Goal: Task Accomplishment & Management: Complete application form

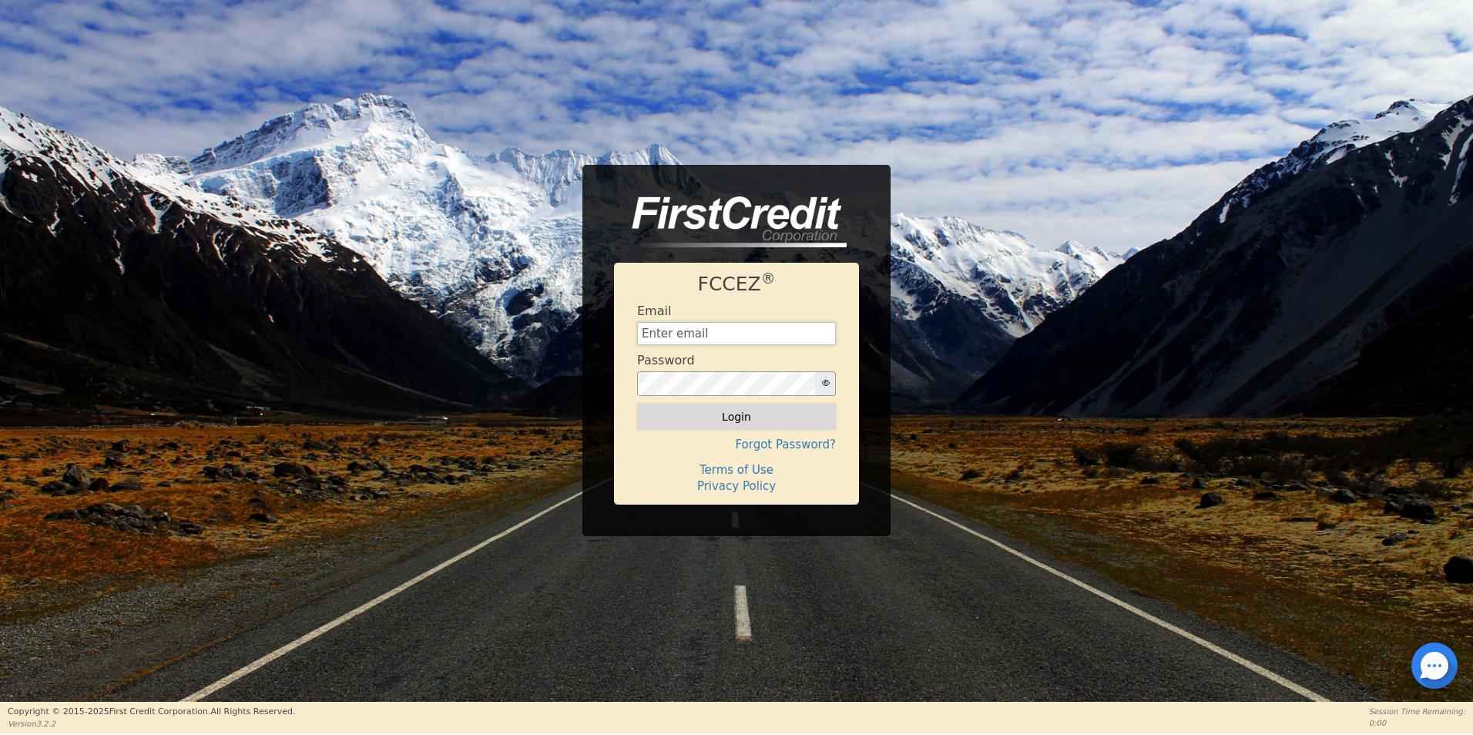
type input "[EMAIL_ADDRESS][DOMAIN_NAME]"
click at [730, 416] on button "Login" at bounding box center [736, 417] width 199 height 26
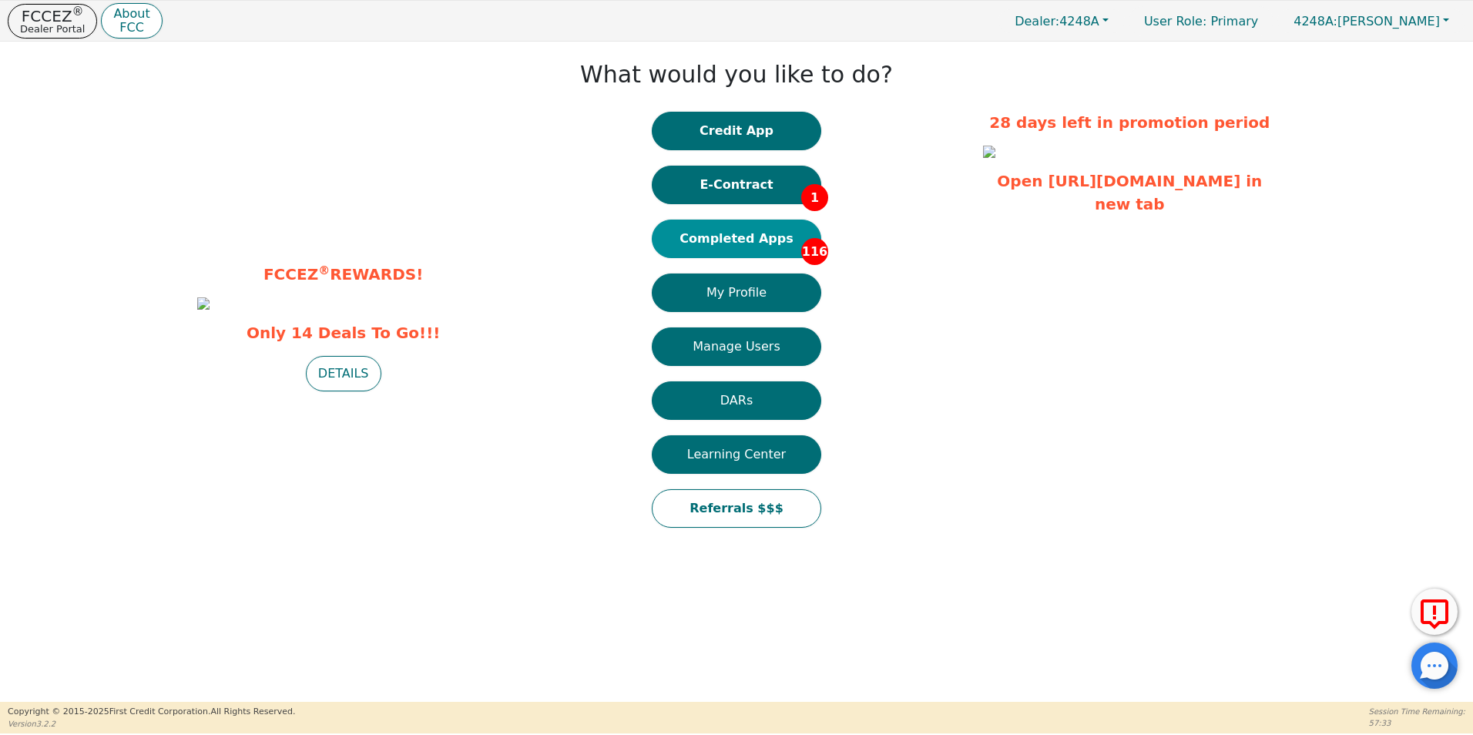
click at [755, 240] on button "Completed Apps 116" at bounding box center [736, 239] width 169 height 39
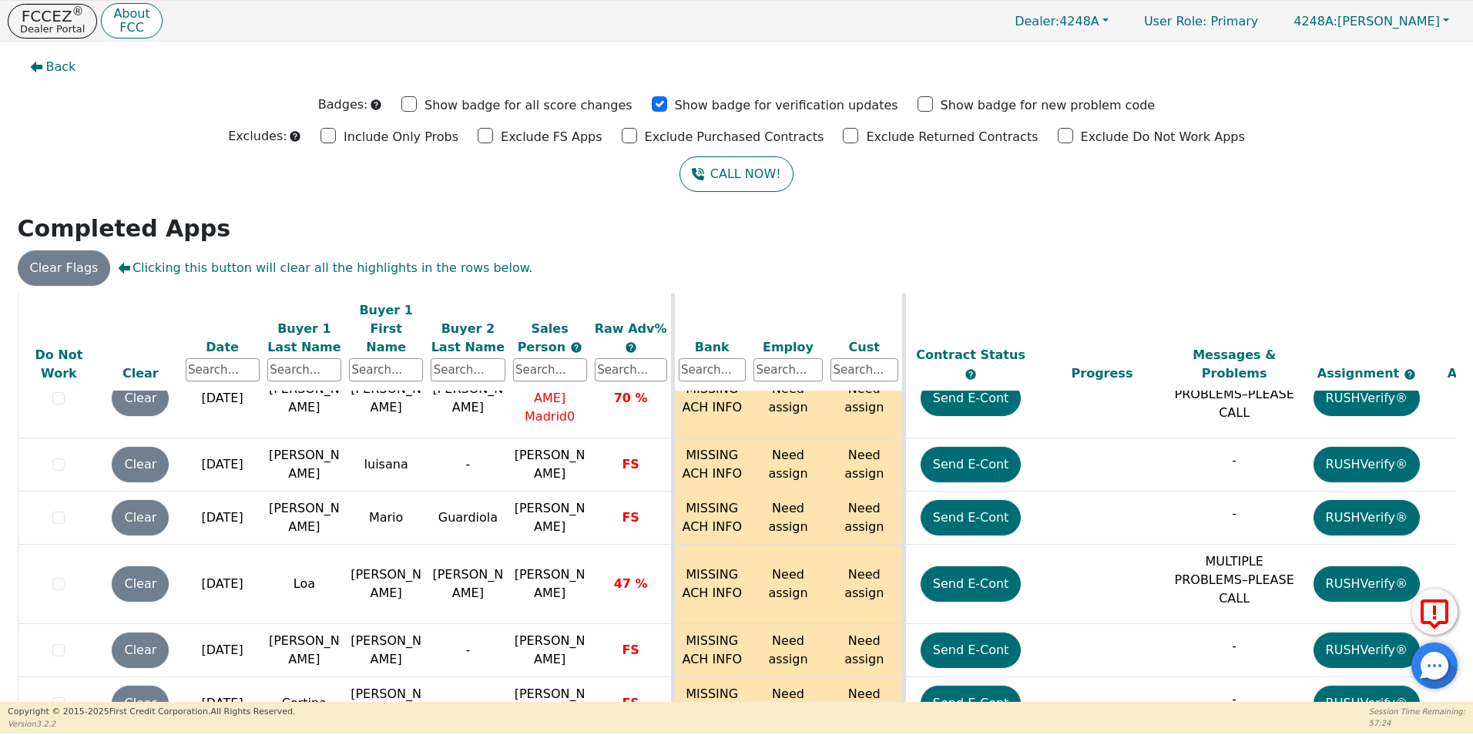
scroll to position [810, 0]
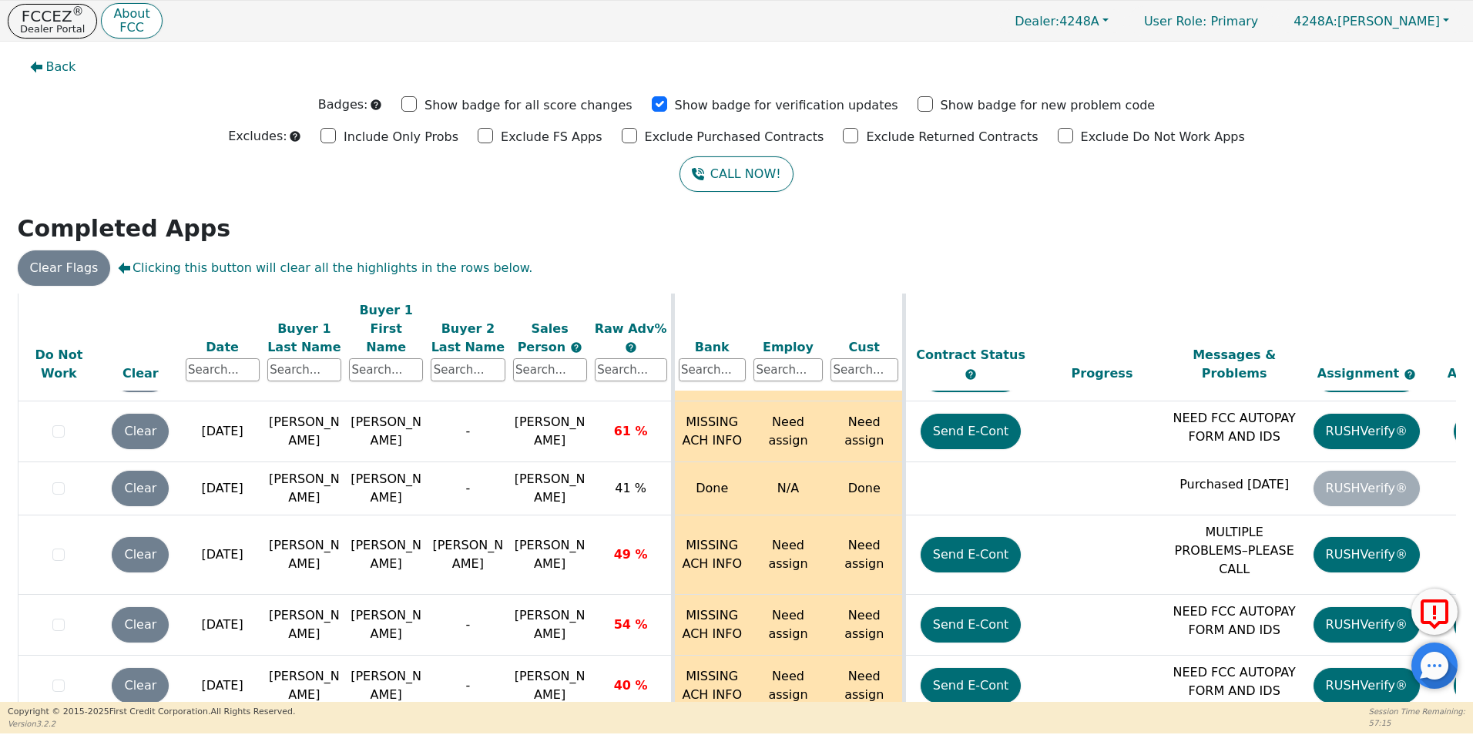
drag, startPoint x: 1451, startPoint y: 360, endPoint x: 1453, endPoint y: 379, distance: 19.4
click at [1454, 398] on div "ALL VALUES ON THIS PAGE ARE UPDATED IN REAL TIME VERIFICATION STATUS Do Not Wor…" at bounding box center [737, 516] width 1450 height 445
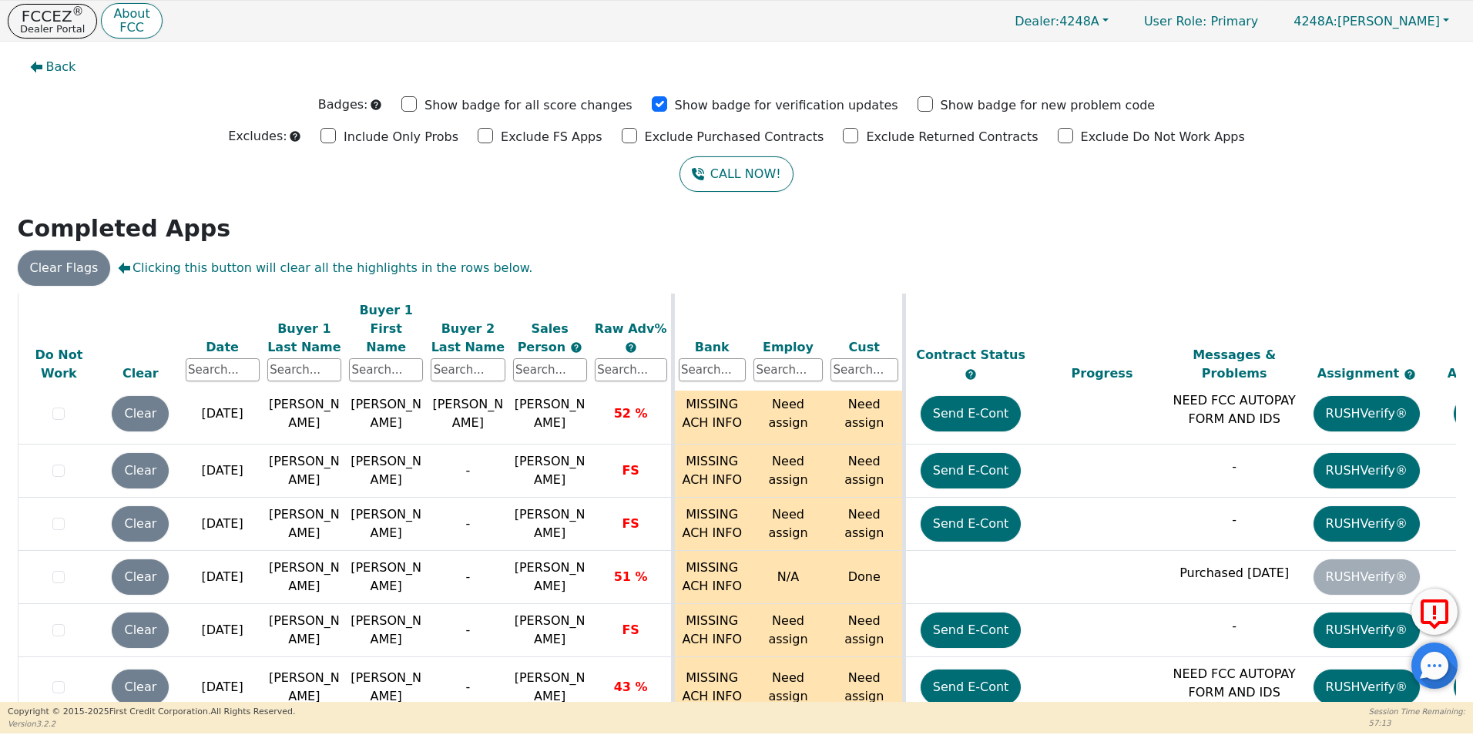
scroll to position [6715, 0]
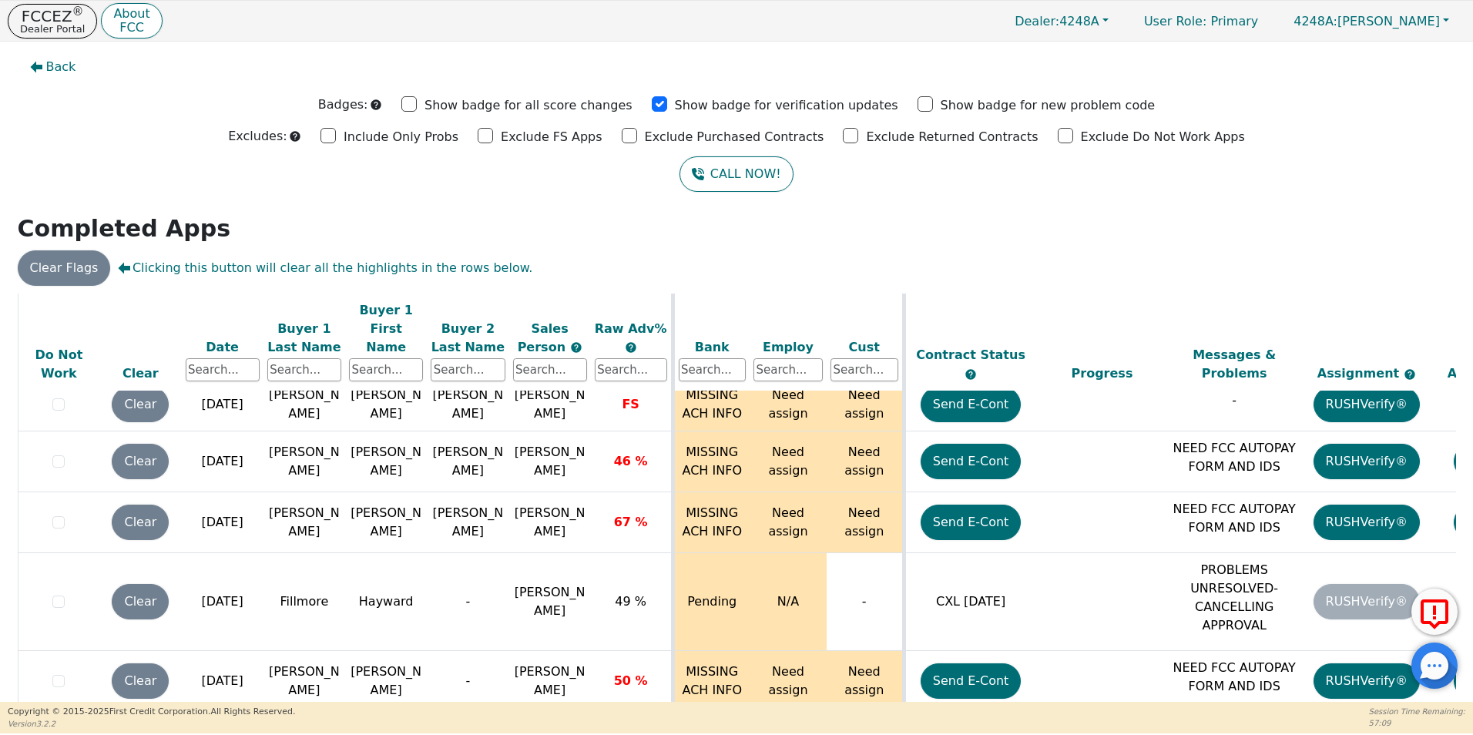
click at [1442, 623] on icon at bounding box center [1435, 614] width 28 height 30
click at [1439, 617] on icon at bounding box center [1434, 615] width 37 height 39
click at [1451, 683] on div at bounding box center [1434, 665] width 46 height 46
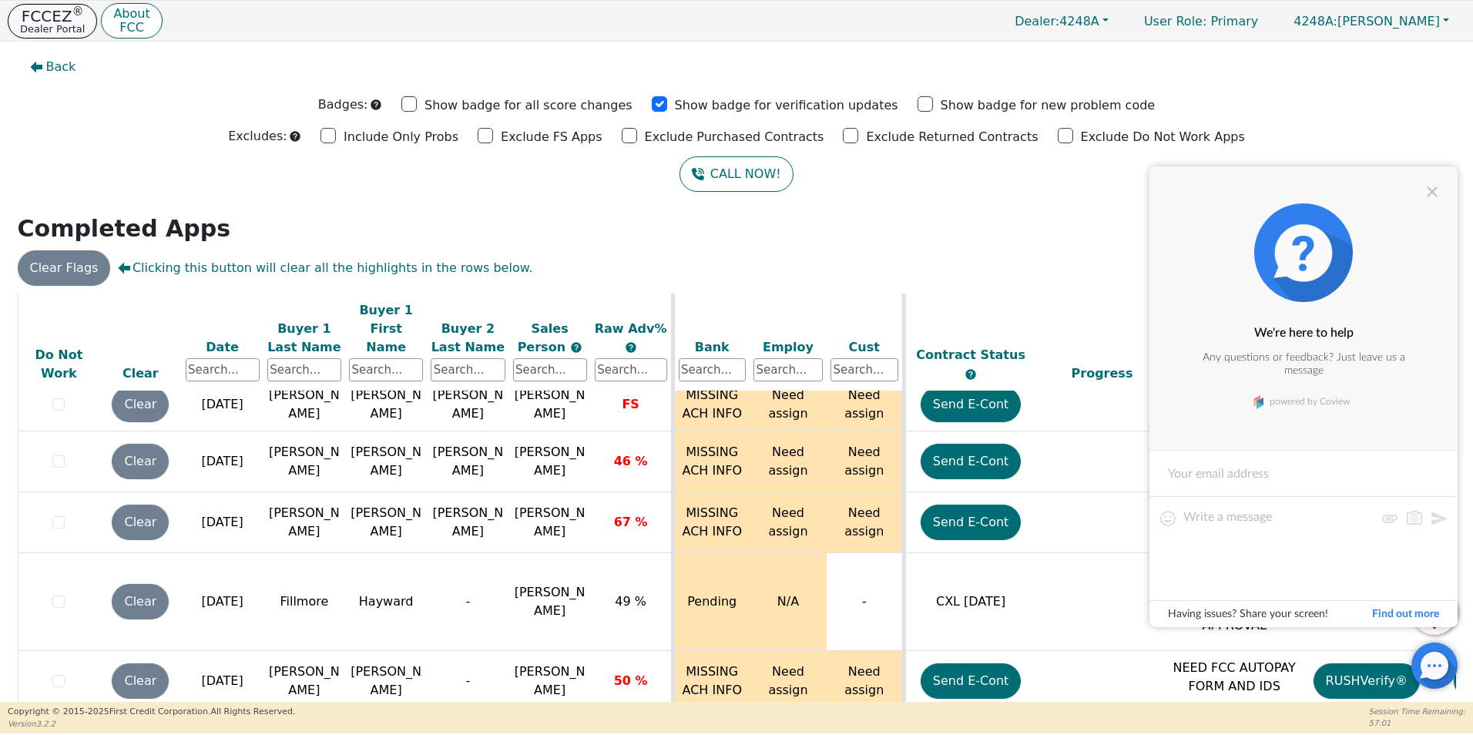
click at [65, 22] on button "FCCEZ ® Dealer Portal" at bounding box center [52, 21] width 89 height 35
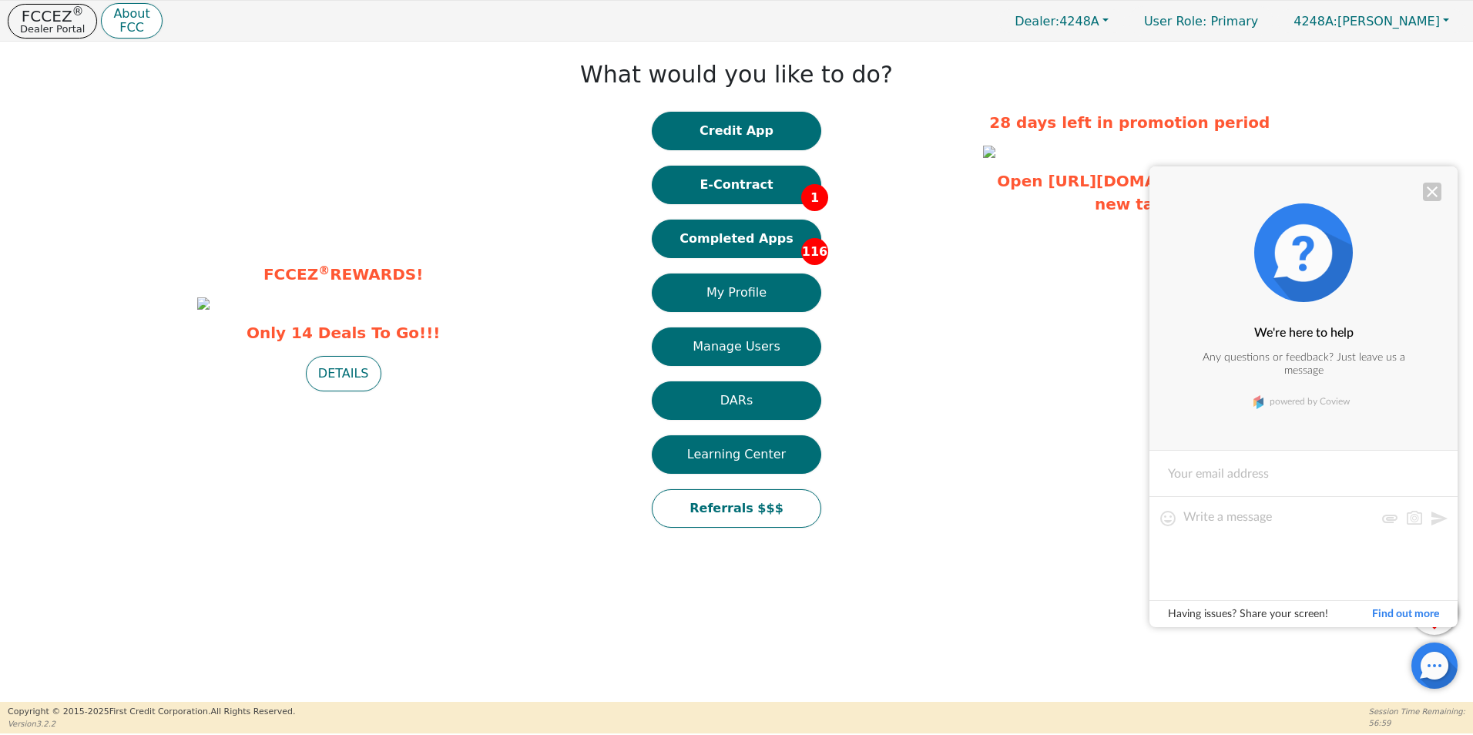
click at [1438, 198] on div at bounding box center [1432, 192] width 18 height 18
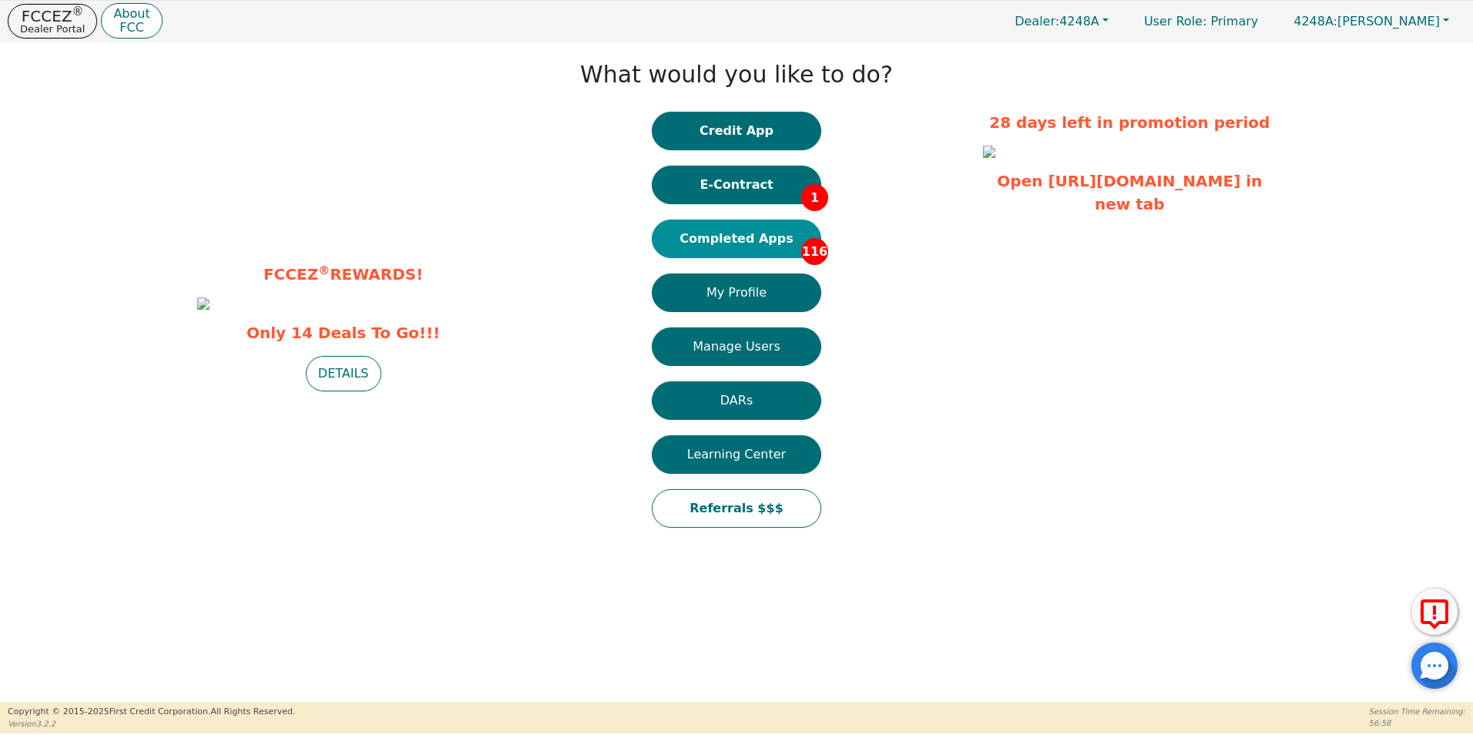
click at [755, 242] on button "Completed Apps 116" at bounding box center [736, 239] width 169 height 39
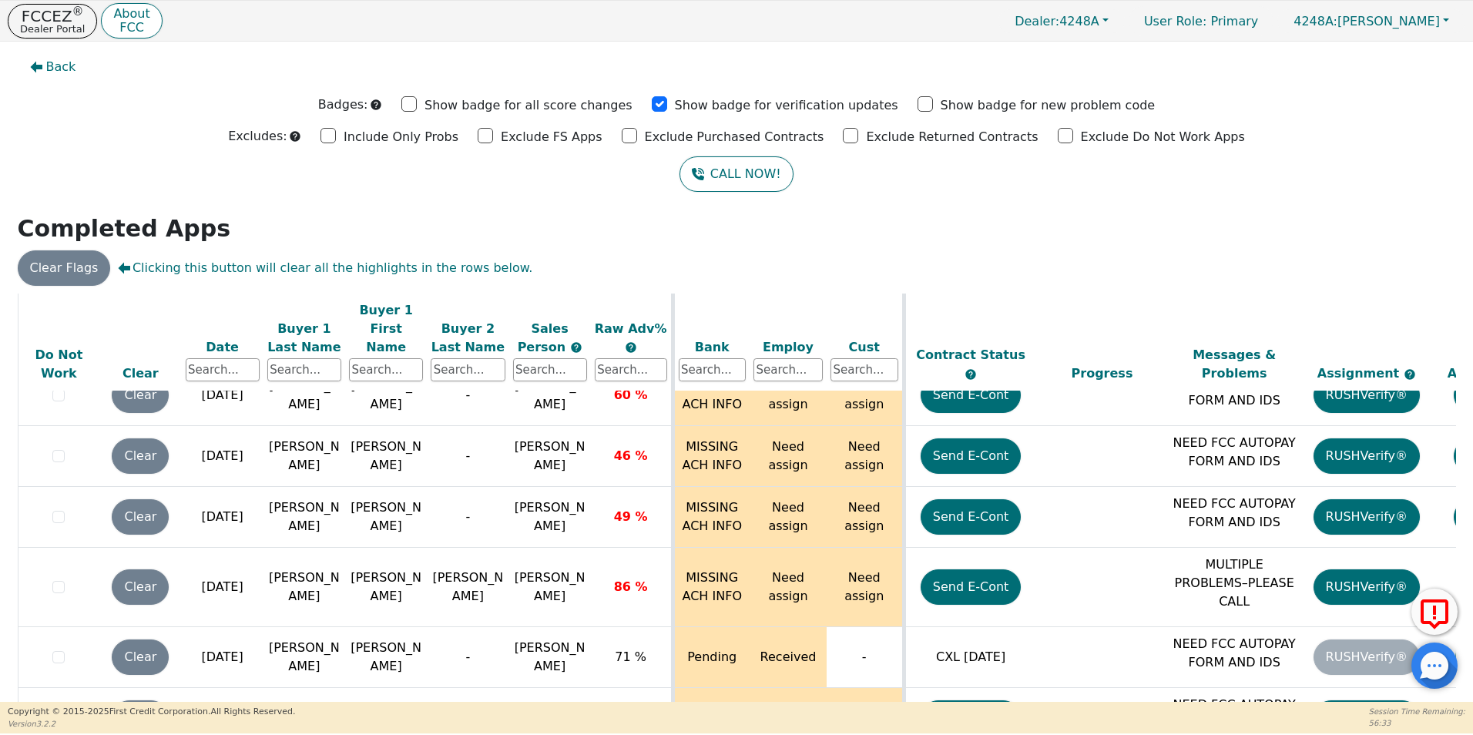
scroll to position [6185, 0]
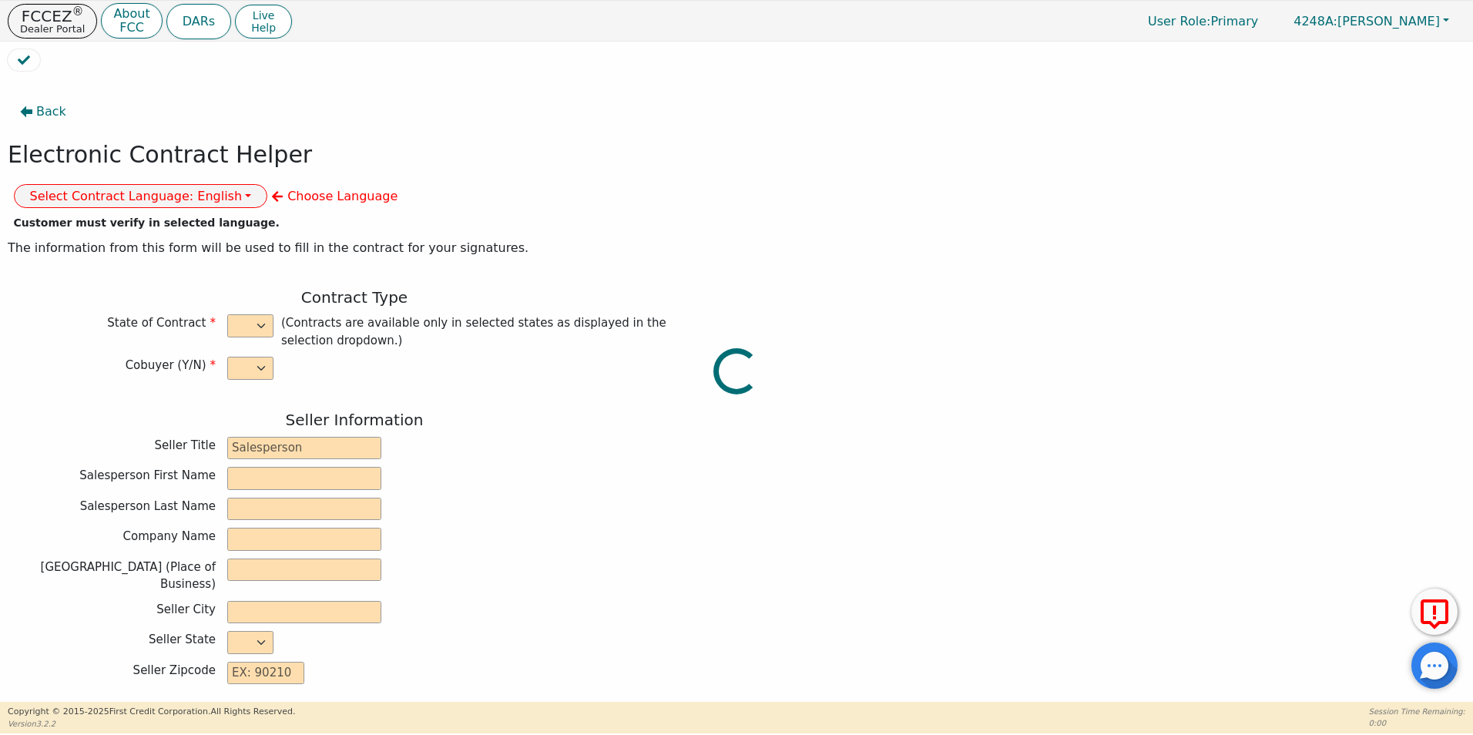
select select "y"
type input "owner"
type input "[PERSON_NAME]"
type input "[GEOGRAPHIC_DATA]"
type input "AQUA REMACH LLC"
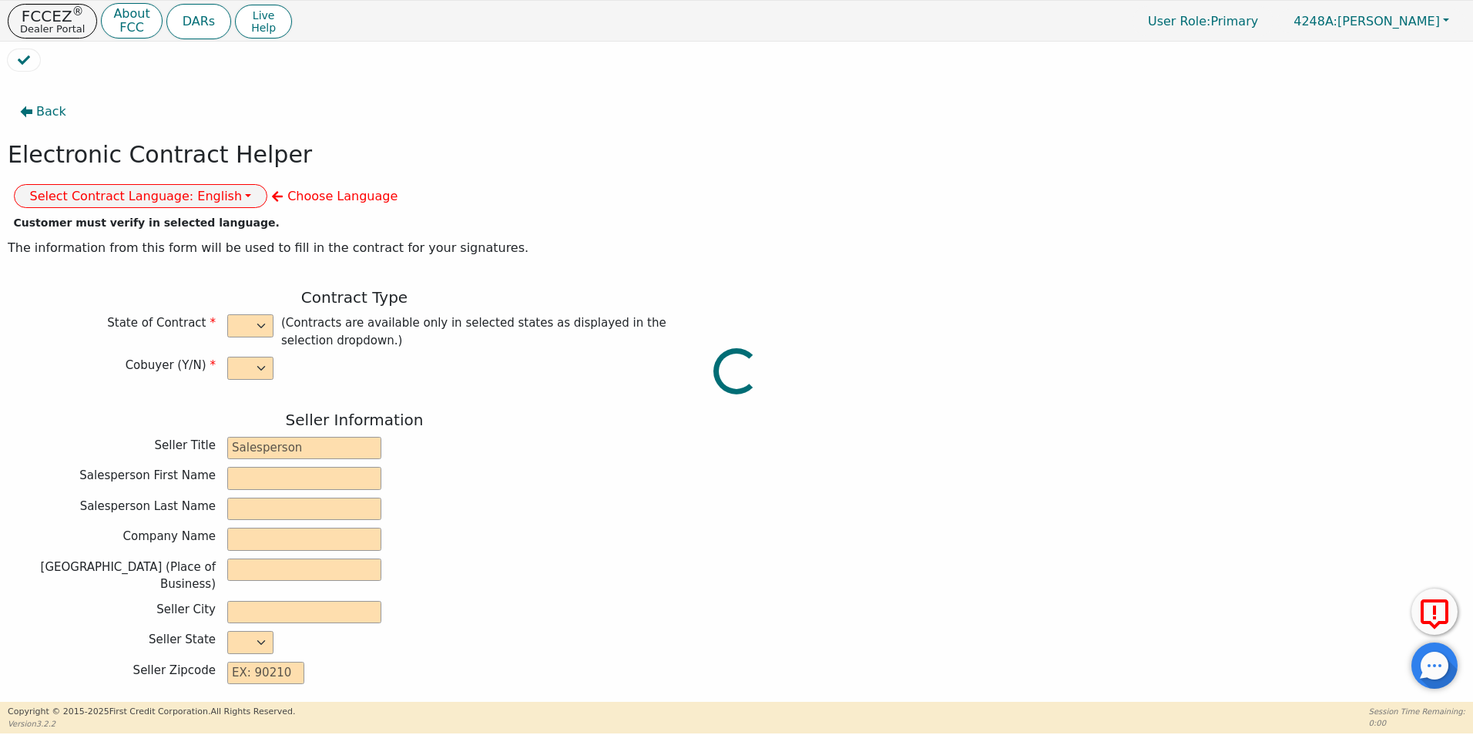
type input "[STREET_ADDRESS]"
type input "[GEOGRAPHIC_DATA]"
select select "[GEOGRAPHIC_DATA]"
type input "77070"
type input "[PERSON_NAME]"
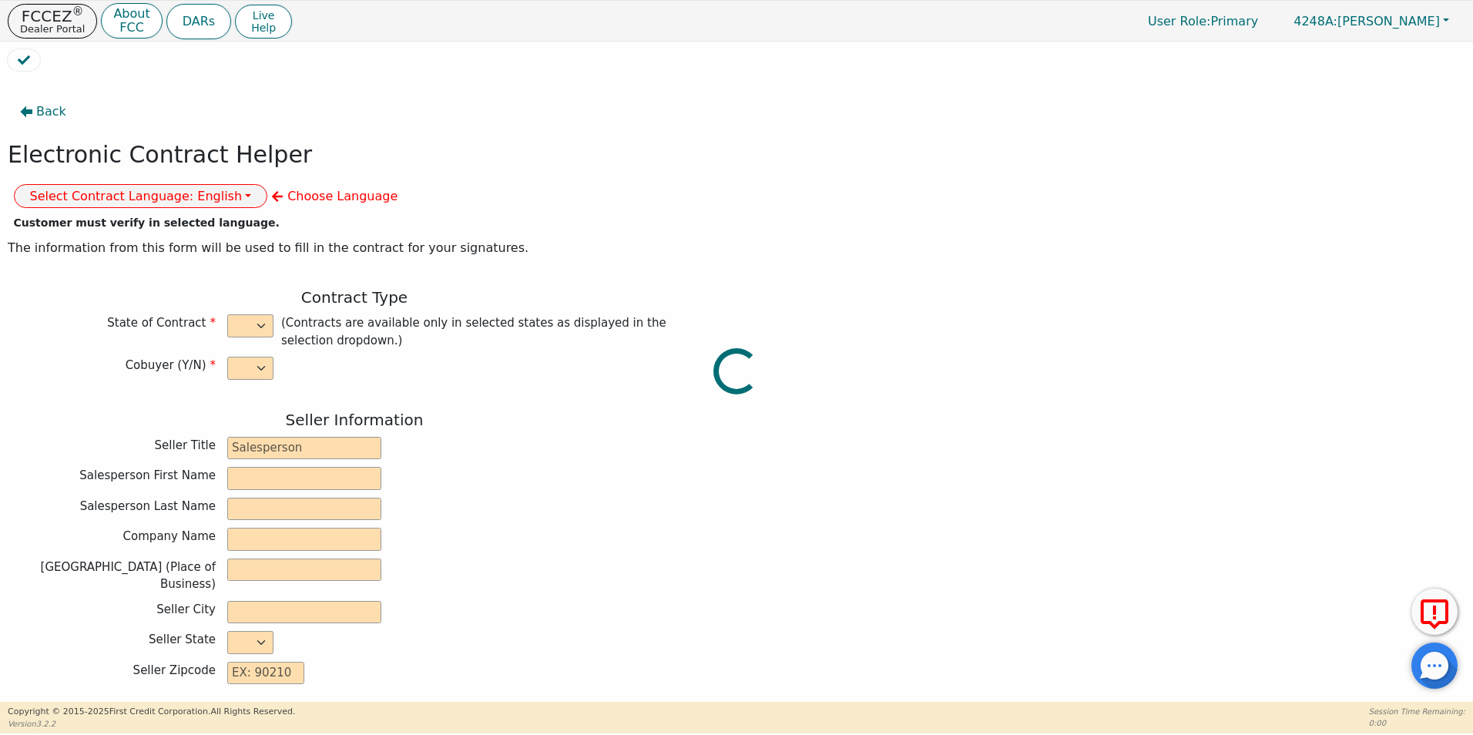
type input "[PERSON_NAME]"
type input "[EMAIL_ADDRESS][DOMAIN_NAME]"
type input "Faith"
type input "[PERSON_NAME]"
type input "[EMAIL_ADDRESS][DOMAIN_NAME]"
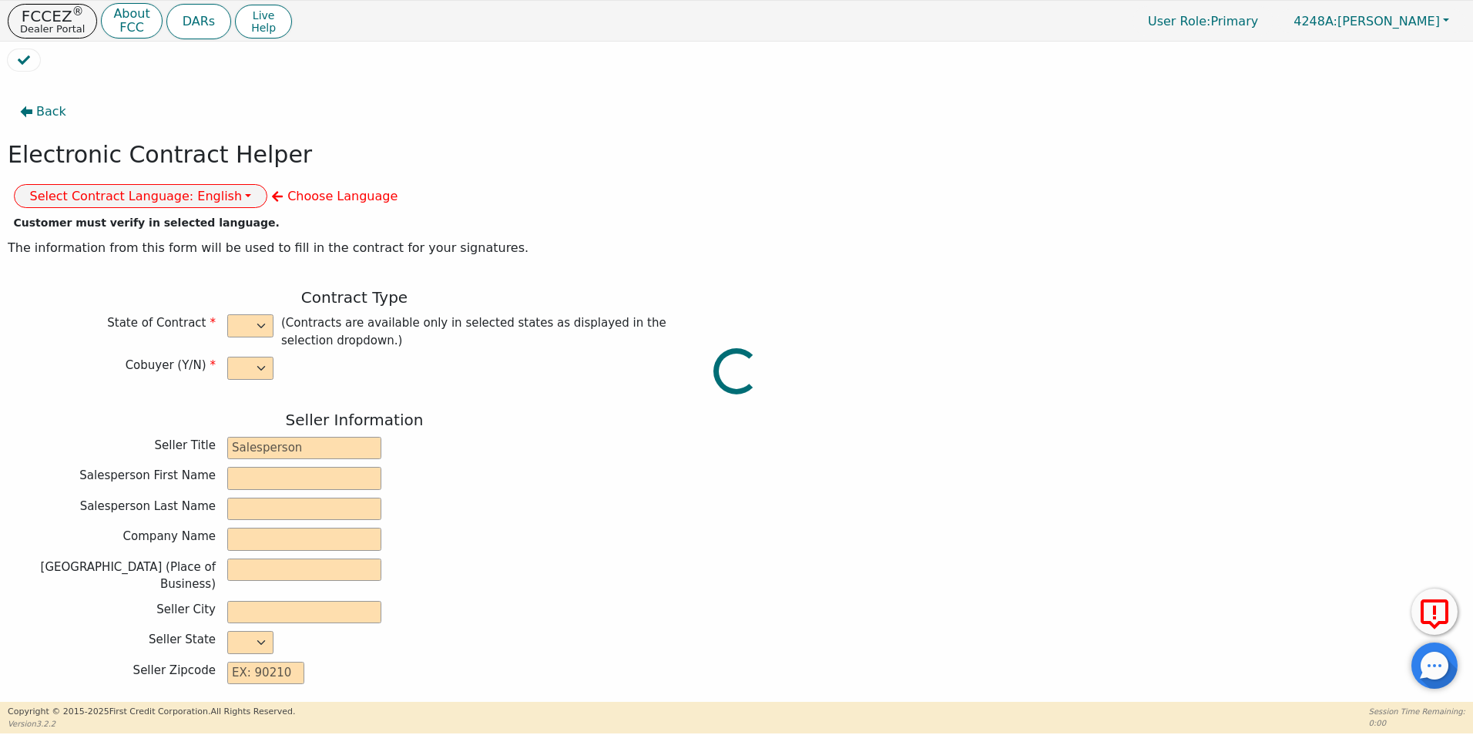
type input "24538 [GEOGRAPHIC_DATA] dr"
type input "Spring"
select select "[GEOGRAPHIC_DATA]"
type input "77373"
type input "[DATE]"
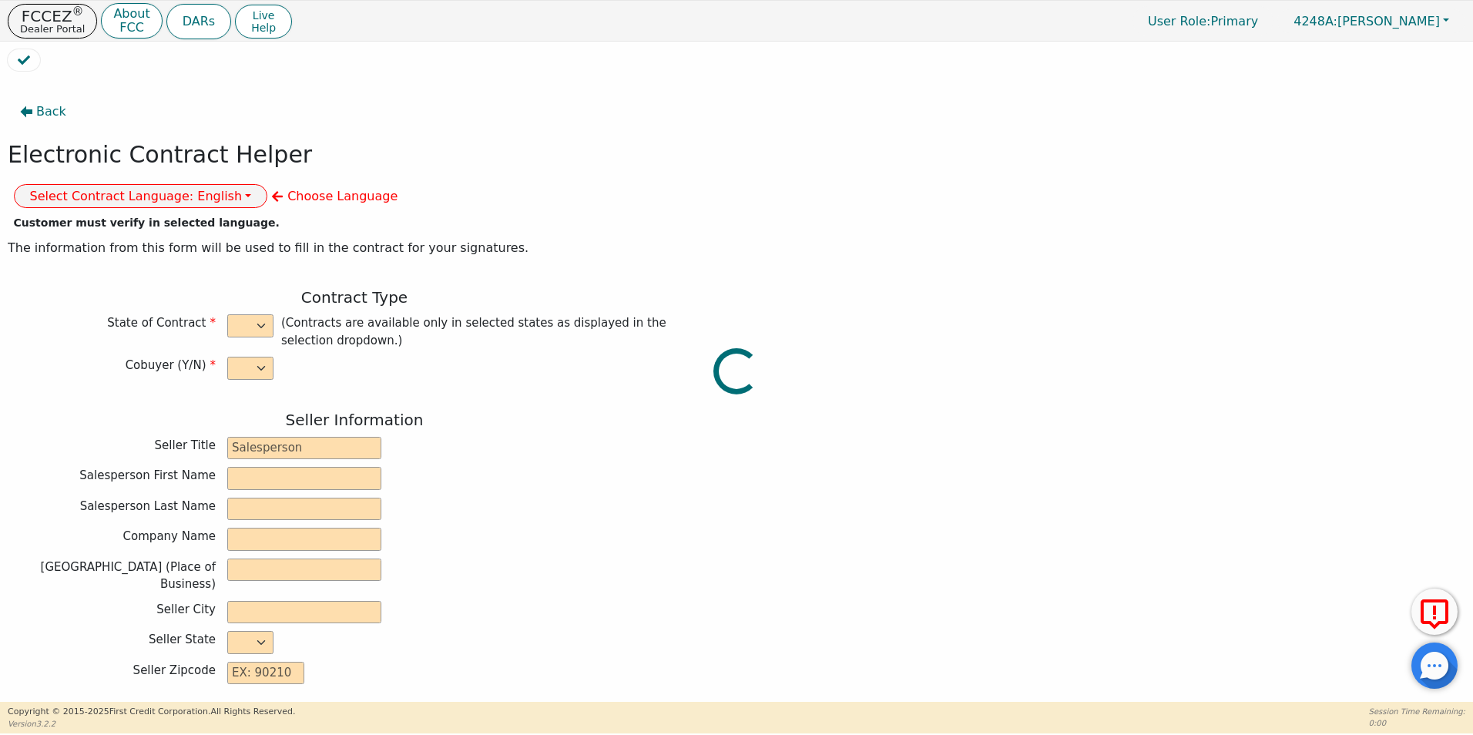
type input "17.99"
type input "[DATE]"
type input "60"
type input "0"
type input "4900.00"
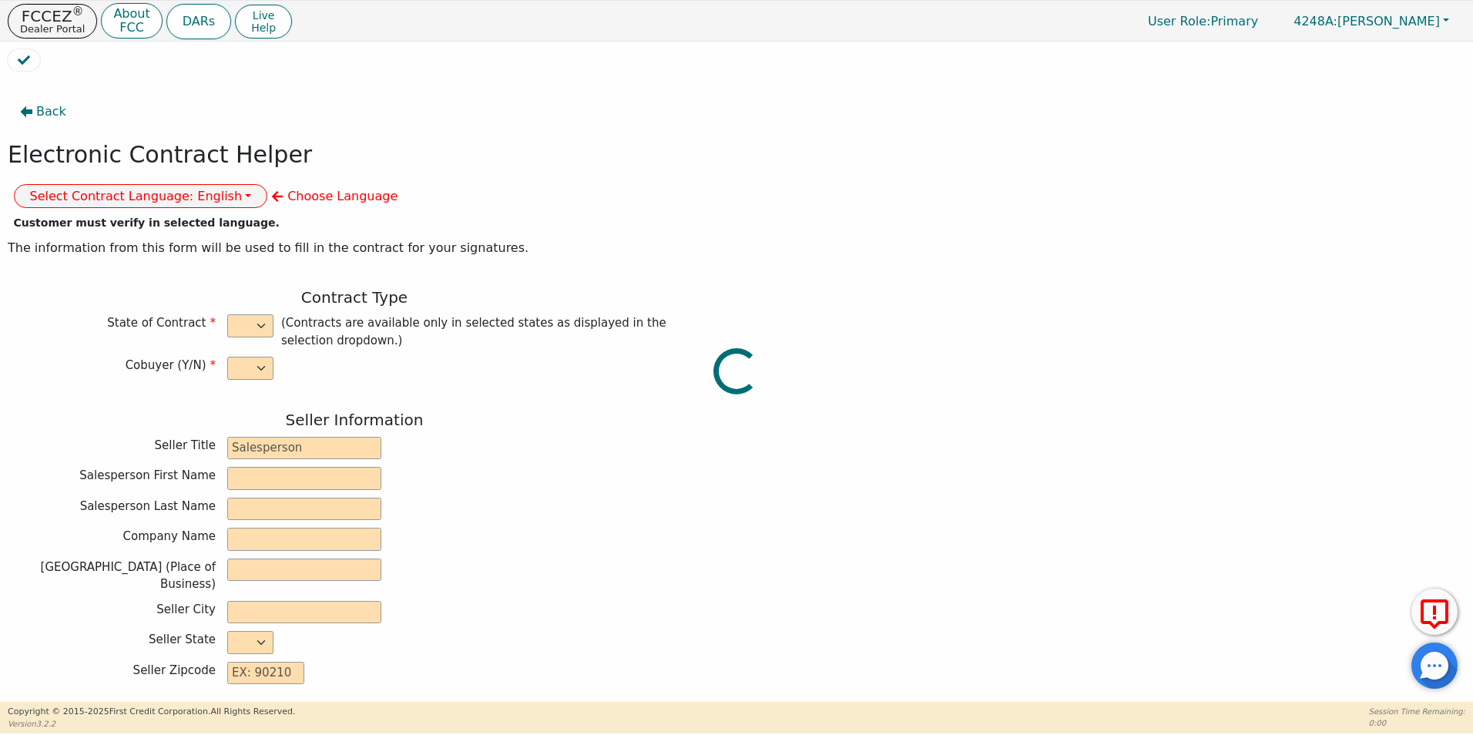
type input "0.00"
type input "4900.00"
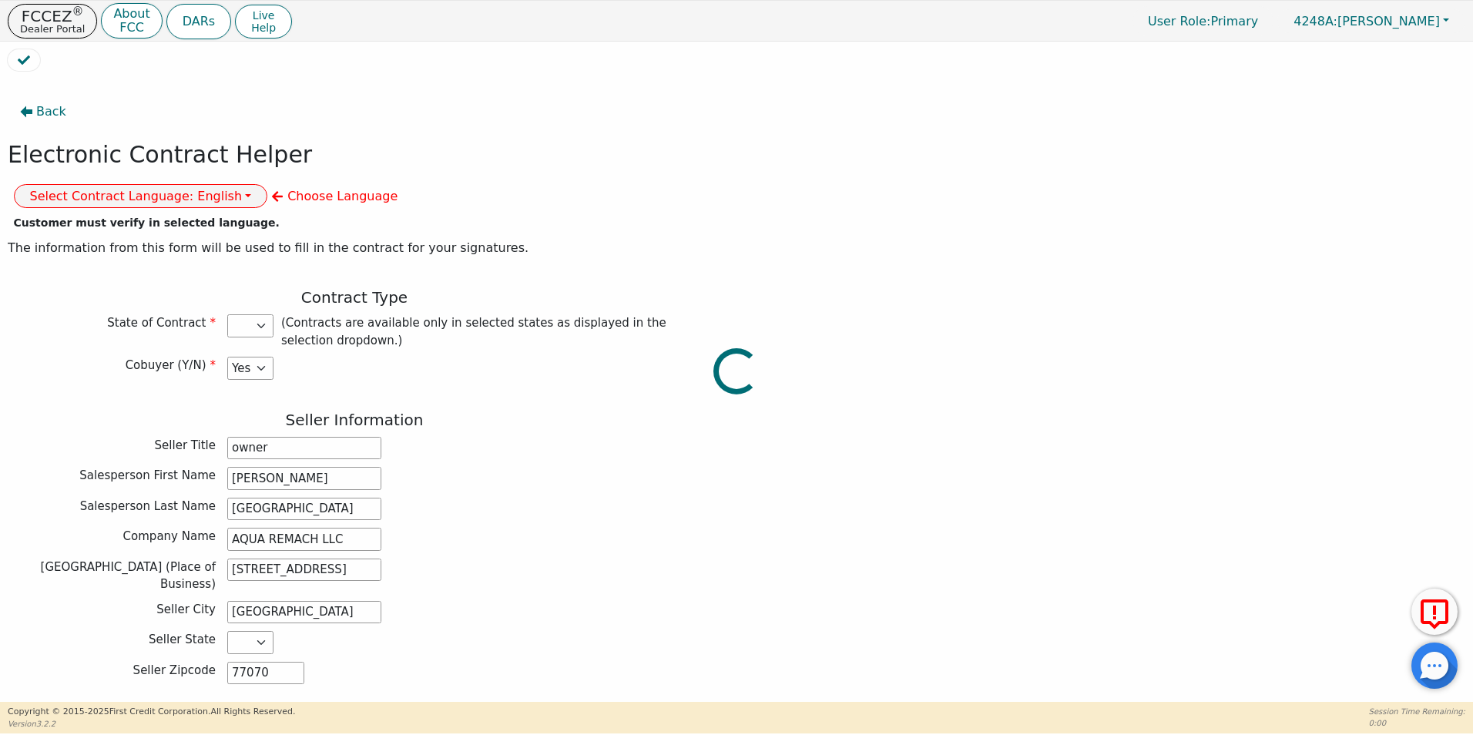
select select "[GEOGRAPHIC_DATA]"
click at [268, 184] on button "Select Contract Language: English" at bounding box center [141, 196] width 254 height 24
click at [136, 220] on link "English" at bounding box center [76, 230] width 122 height 21
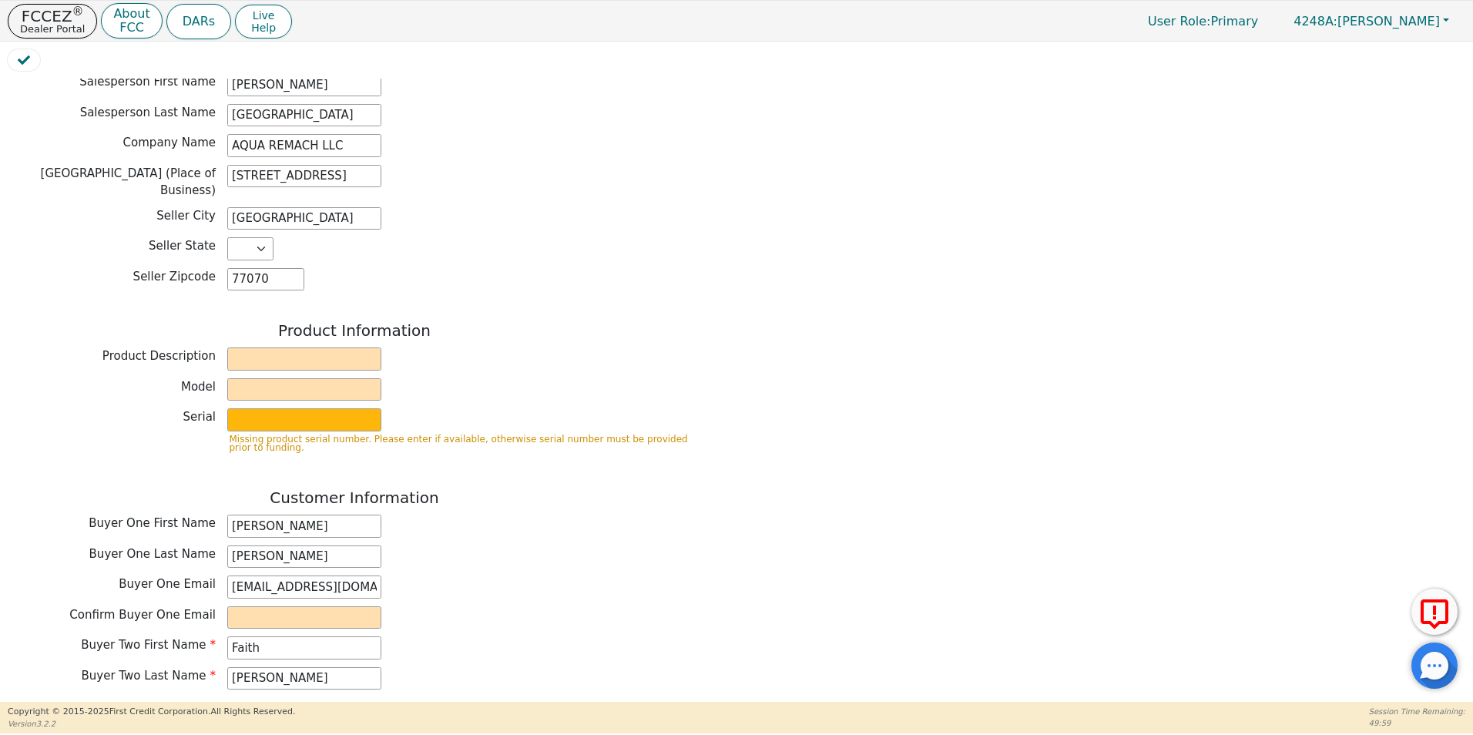
scroll to position [443, 0]
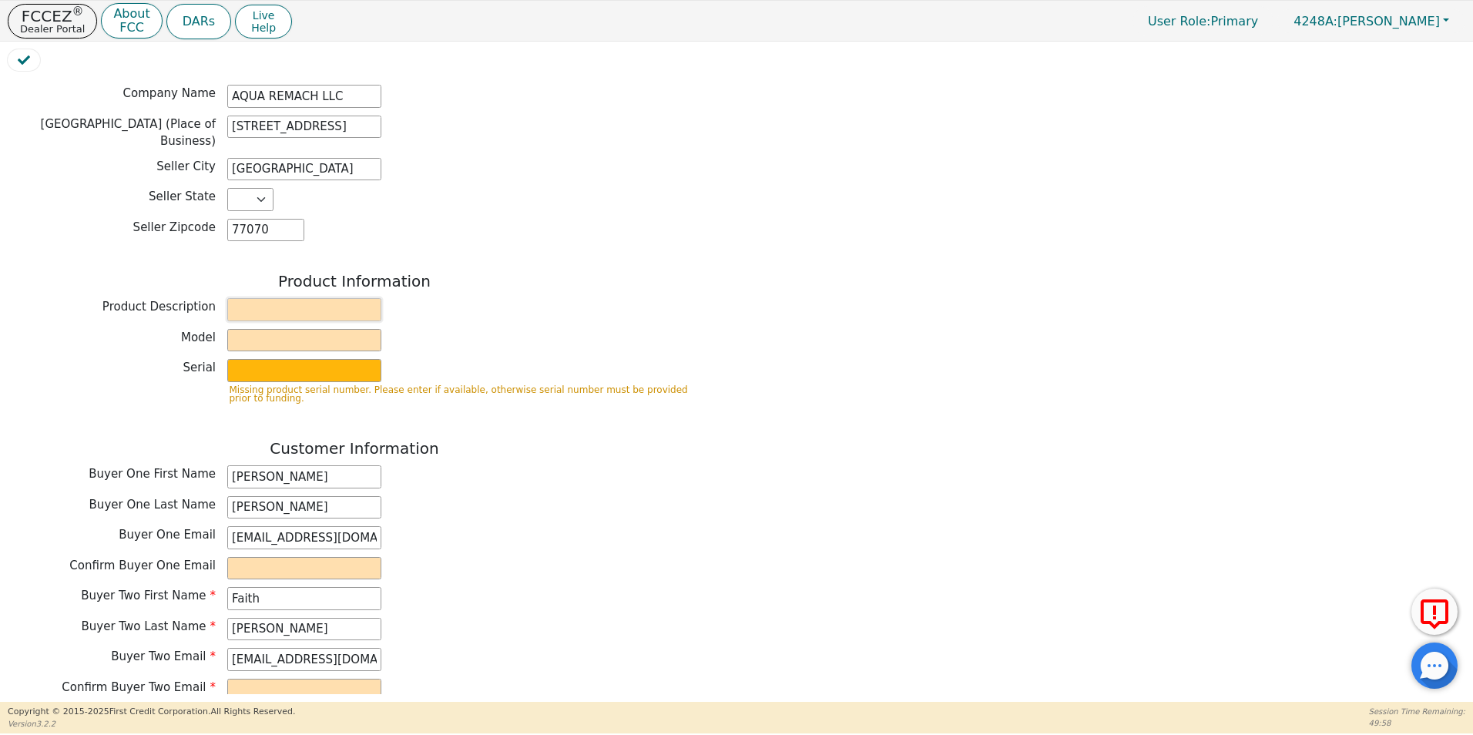
click at [261, 298] on input "text" at bounding box center [304, 309] width 154 height 23
type input "WATER SYSTEM"
click at [251, 329] on input "text" at bounding box center [304, 340] width 154 height 23
type input "6 P"
click at [248, 359] on input "text" at bounding box center [304, 370] width 154 height 23
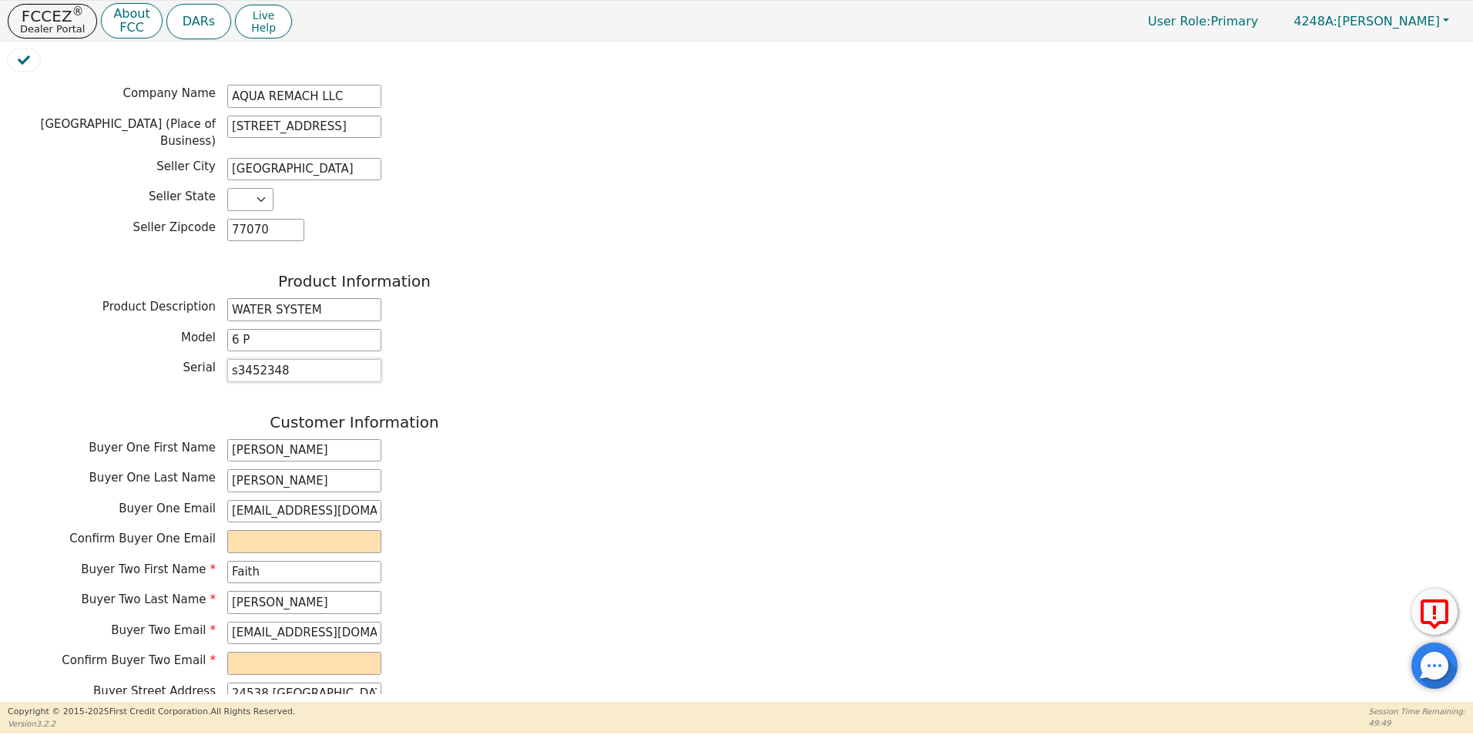
type input "s3452348"
click at [240, 530] on input "email" at bounding box center [304, 541] width 154 height 23
click at [275, 500] on input "[EMAIL_ADDRESS][DOMAIN_NAME]" at bounding box center [304, 511] width 154 height 23
click at [288, 500] on input "[EMAIL_ADDRESS][DOMAIN_NAME]" at bounding box center [304, 511] width 154 height 23
click at [294, 500] on input "[EMAIL_ADDRESS][DOMAIN_NAME]" at bounding box center [304, 511] width 154 height 23
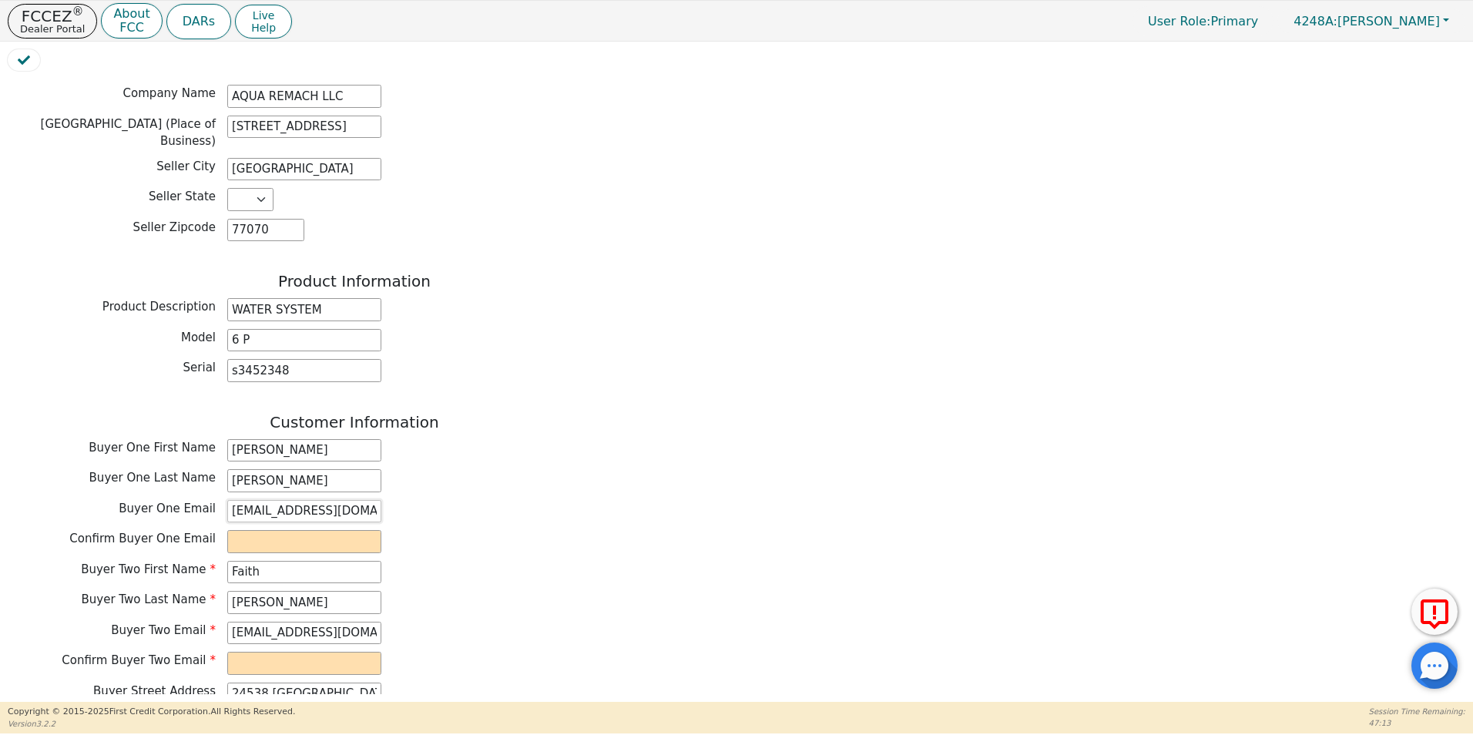
click at [304, 500] on input "[EMAIL_ADDRESS][DOMAIN_NAME]" at bounding box center [304, 511] width 154 height 23
type input "[EMAIL_ADDRESS][DOMAIN_NAME]"
click at [247, 530] on input "email" at bounding box center [304, 541] width 154 height 23
type input "[EMAIL_ADDRESS][DOMAIN_NAME]"
click at [249, 652] on input "email" at bounding box center [304, 663] width 154 height 23
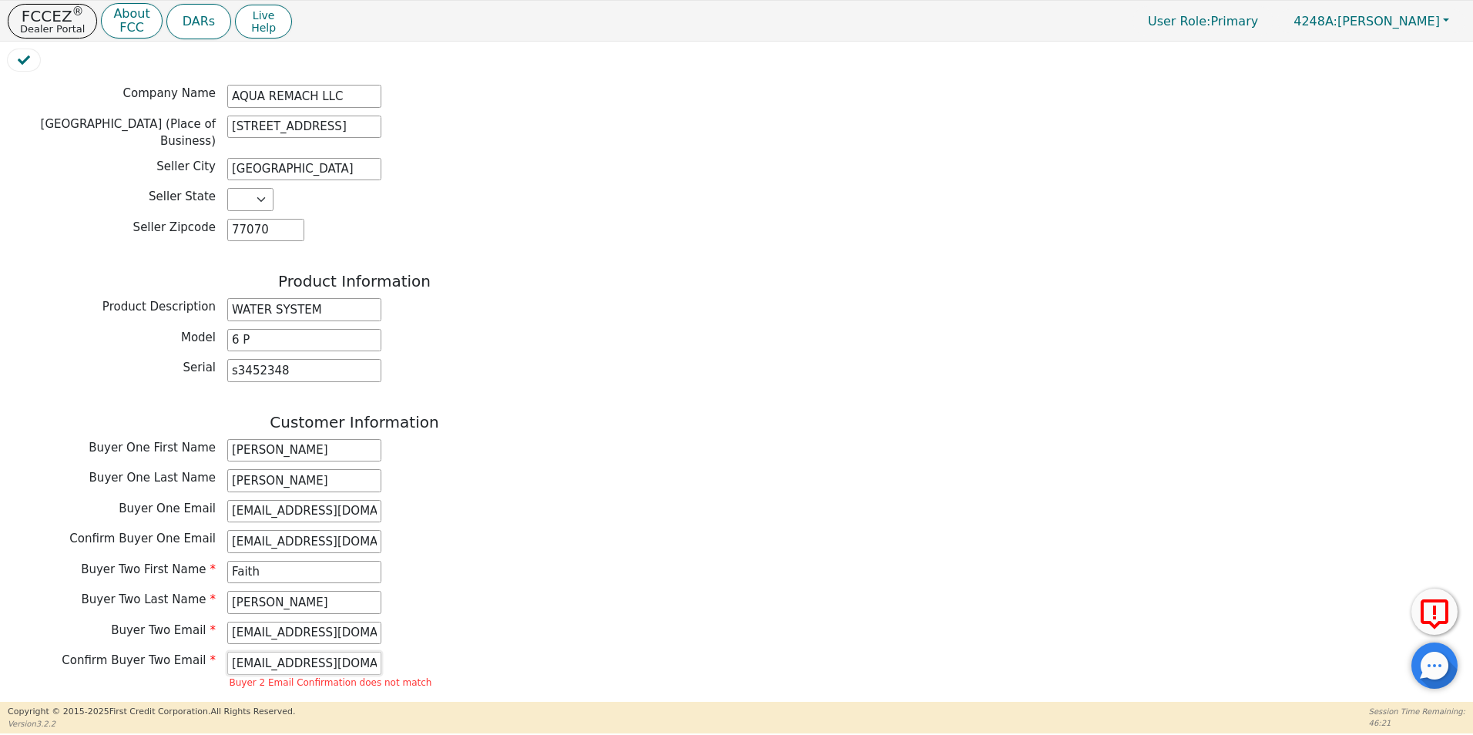
type input "[EMAIL_ADDRESS][DOMAIN_NAME]"
click at [621, 605] on div "Buyer Two First Name Faith Buyer Two Last Name [PERSON_NAME] Buyer Two Email [E…" at bounding box center [354, 629] width 693 height 136
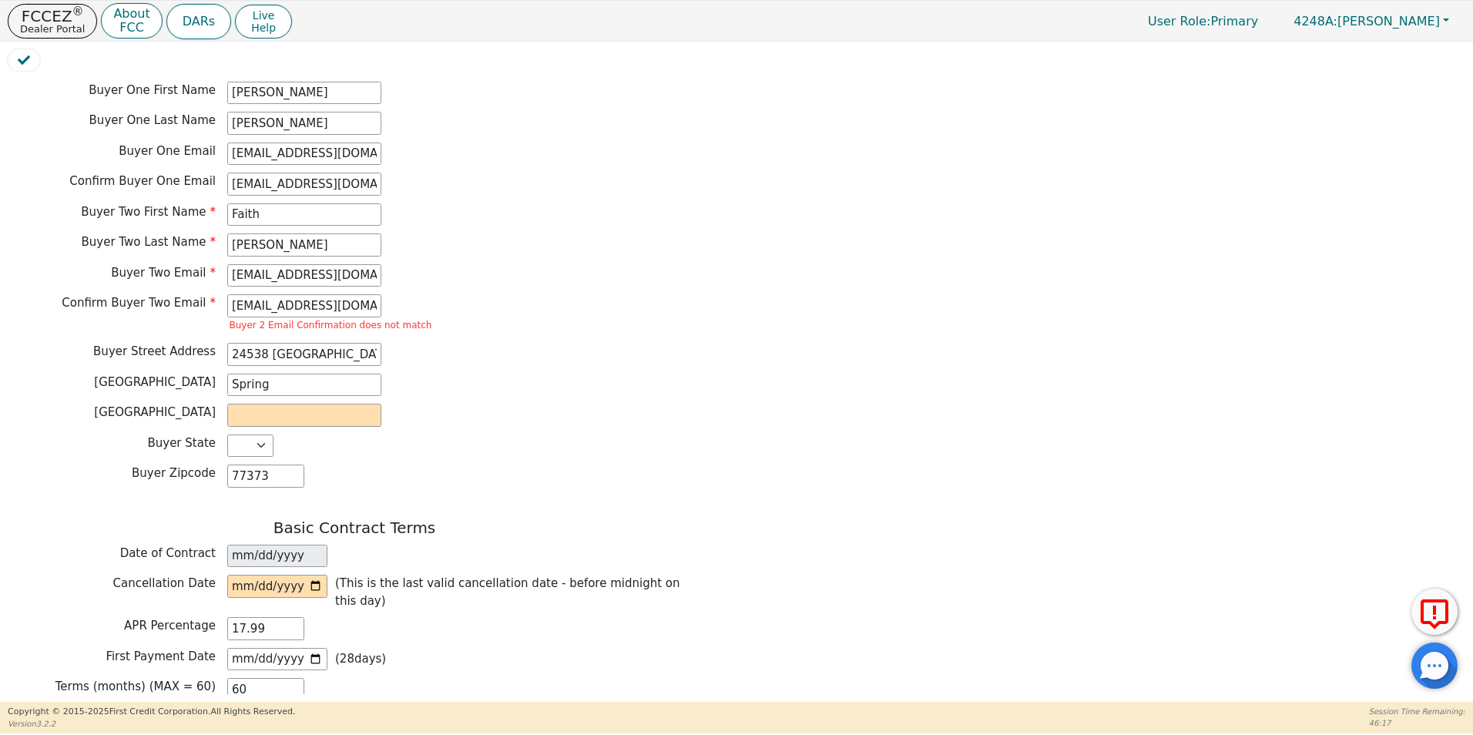
scroll to position [817, 0]
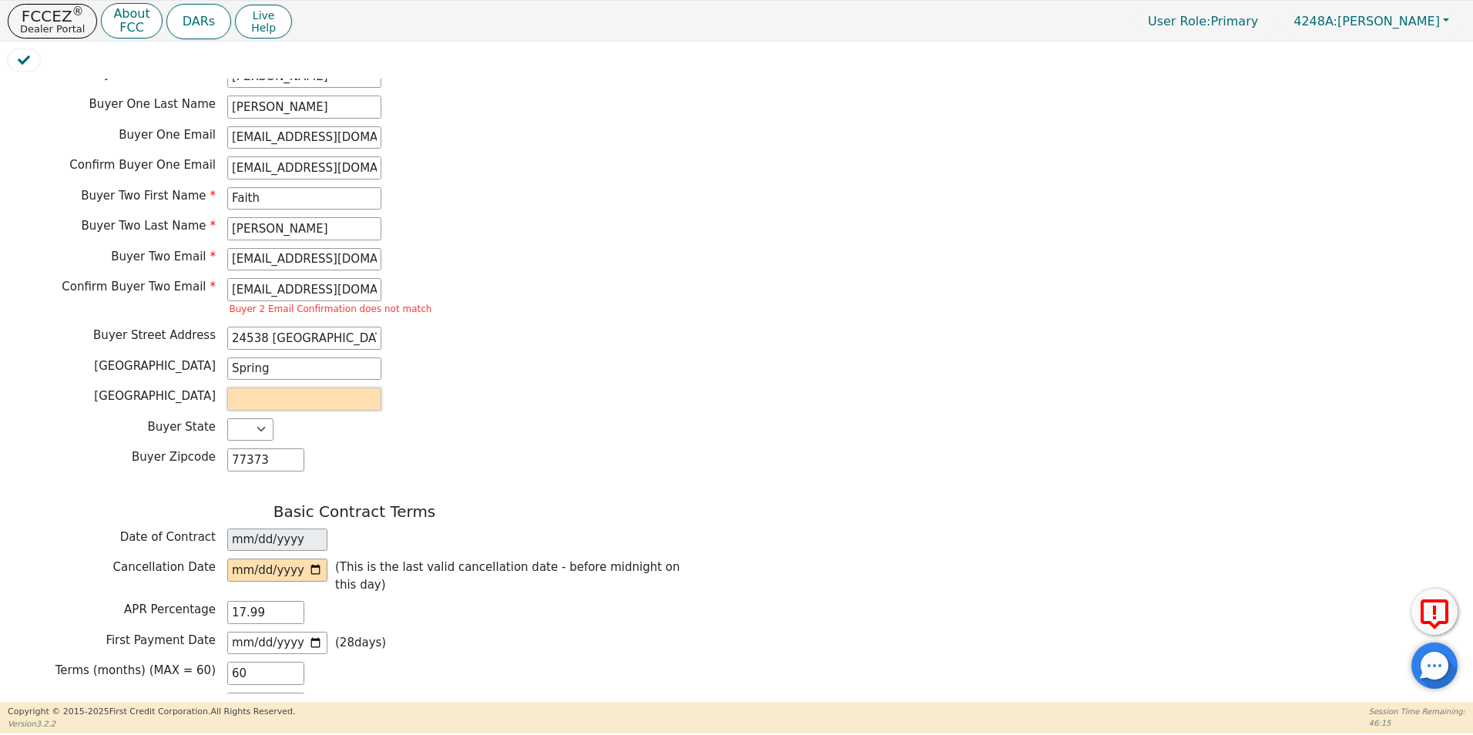
click at [249, 387] on input "text" at bounding box center [304, 398] width 154 height 23
type input "liberty"
click at [318, 559] on input "date" at bounding box center [277, 570] width 100 height 23
type input "[DATE]"
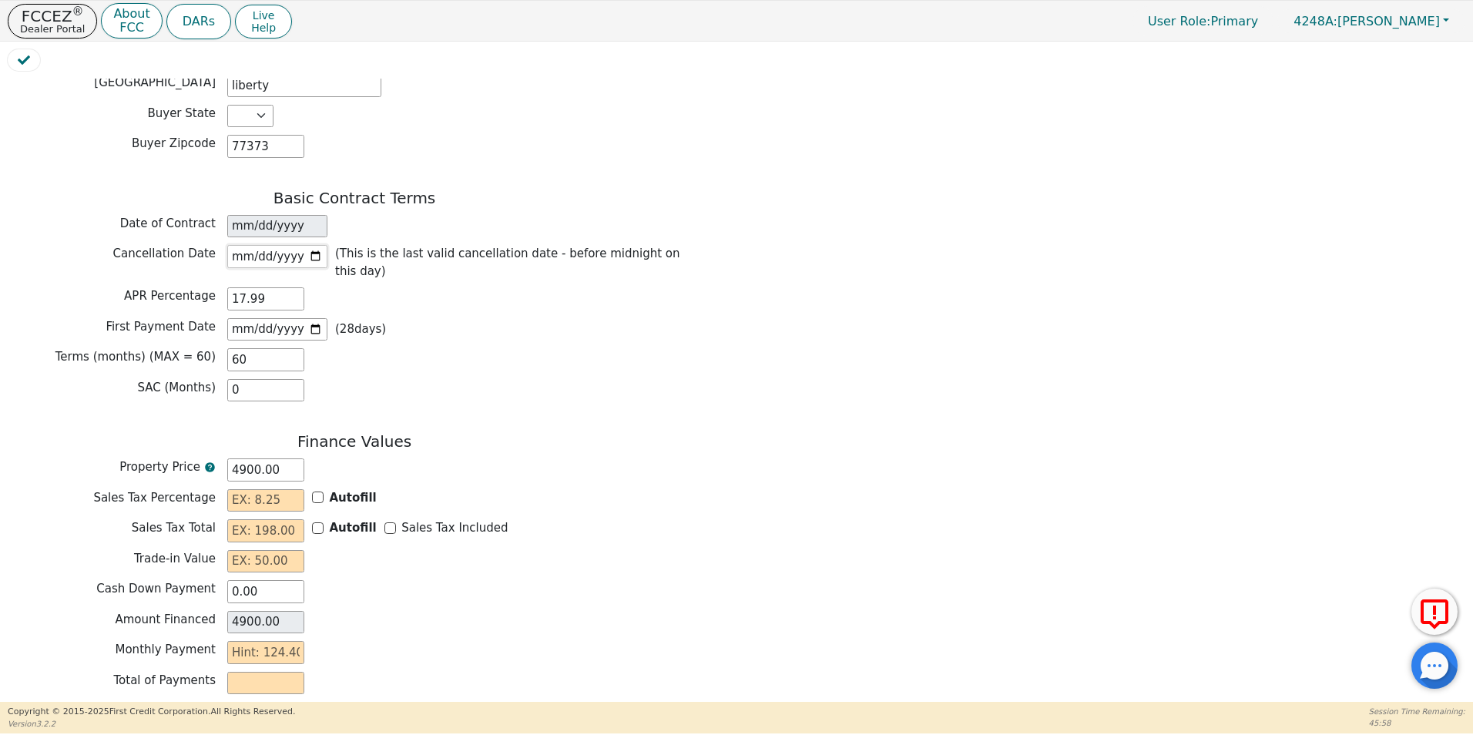
scroll to position [1152, 0]
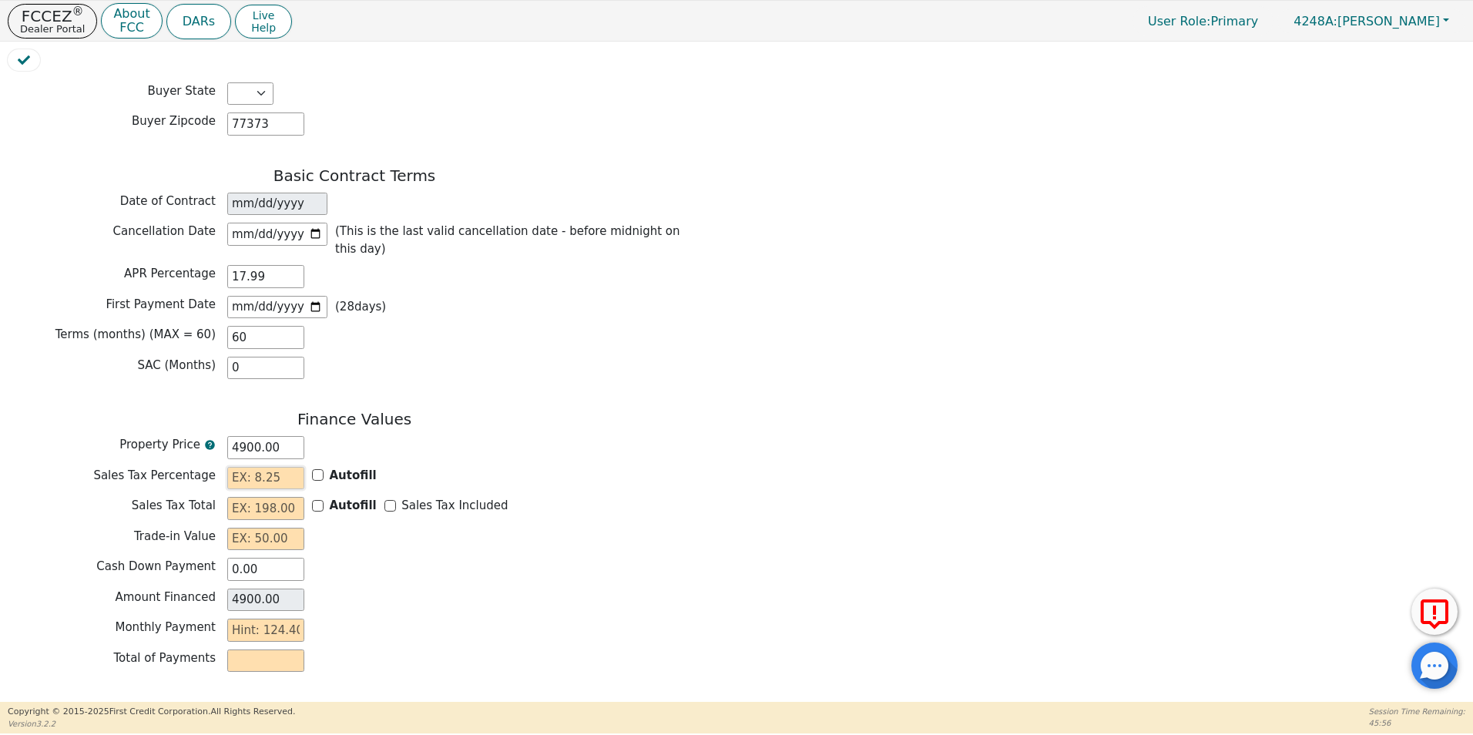
click at [239, 467] on input "text" at bounding box center [265, 478] width 77 height 23
type input "0.00"
click at [228, 558] on input "0.00" at bounding box center [265, 569] width 77 height 23
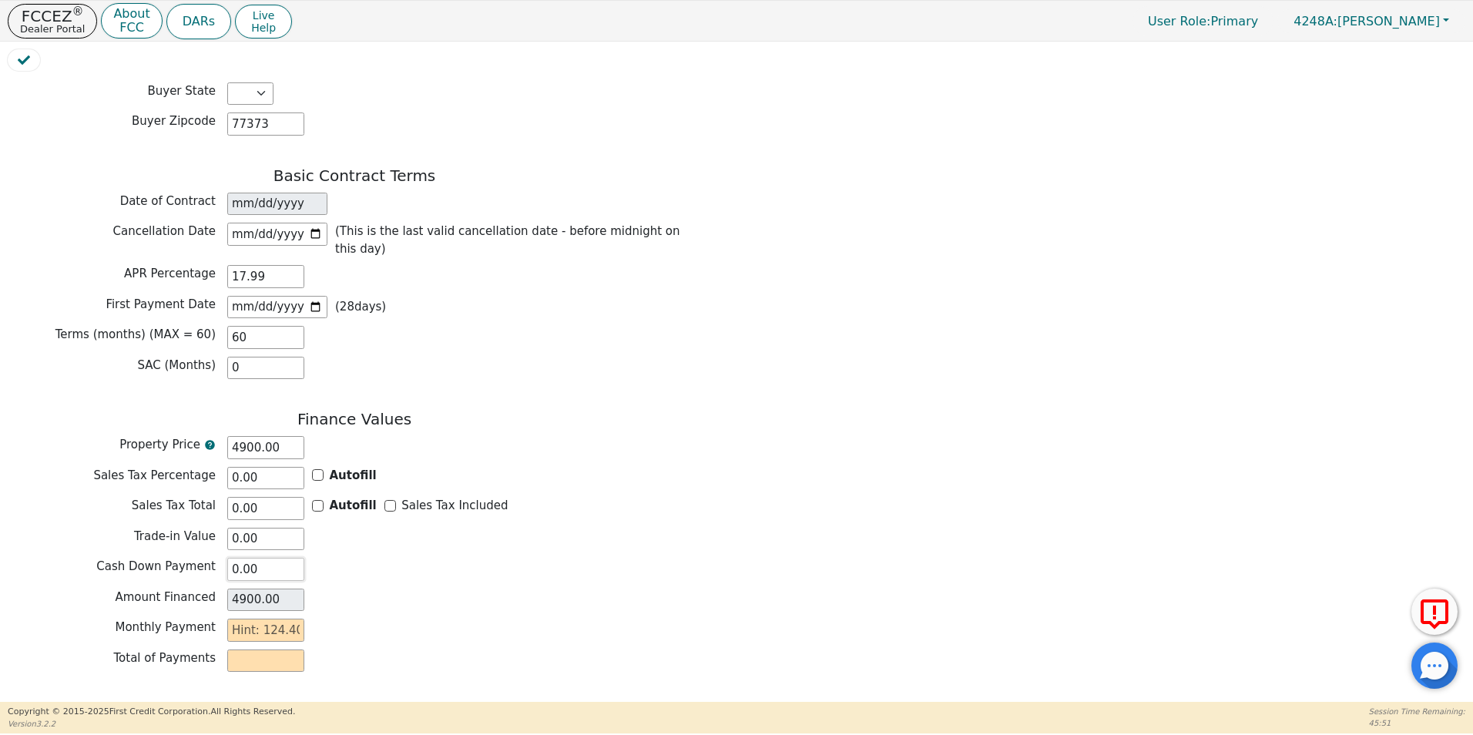
type input "10.00"
type input "4890.00"
type input "100.00"
type input "4800.00"
type input "1000.00"
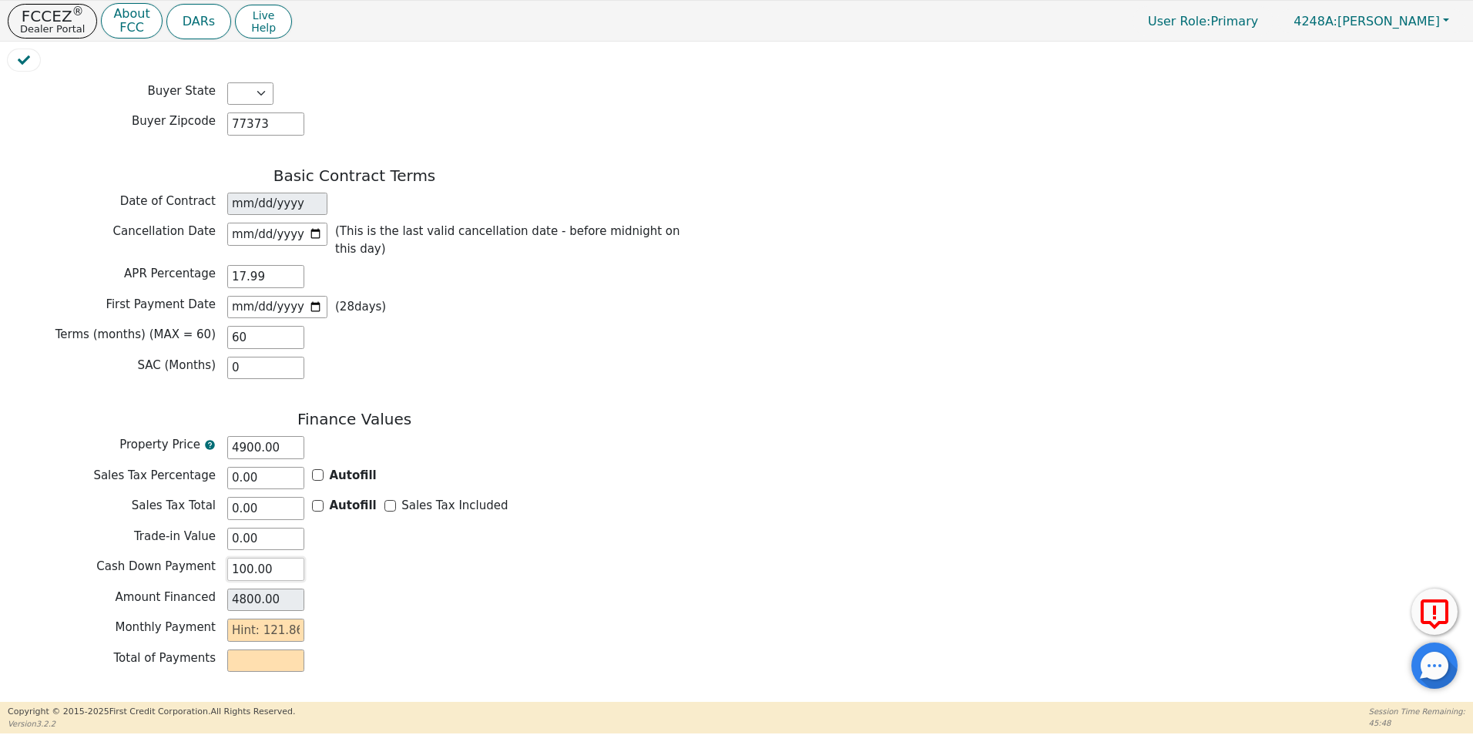
type input "3900.00"
type input "1000.00"
click at [455, 589] on div "Amount Financed 3900.00" at bounding box center [354, 600] width 693 height 23
click at [236, 619] on input "text" at bounding box center [265, 630] width 77 height 23
type input "9"
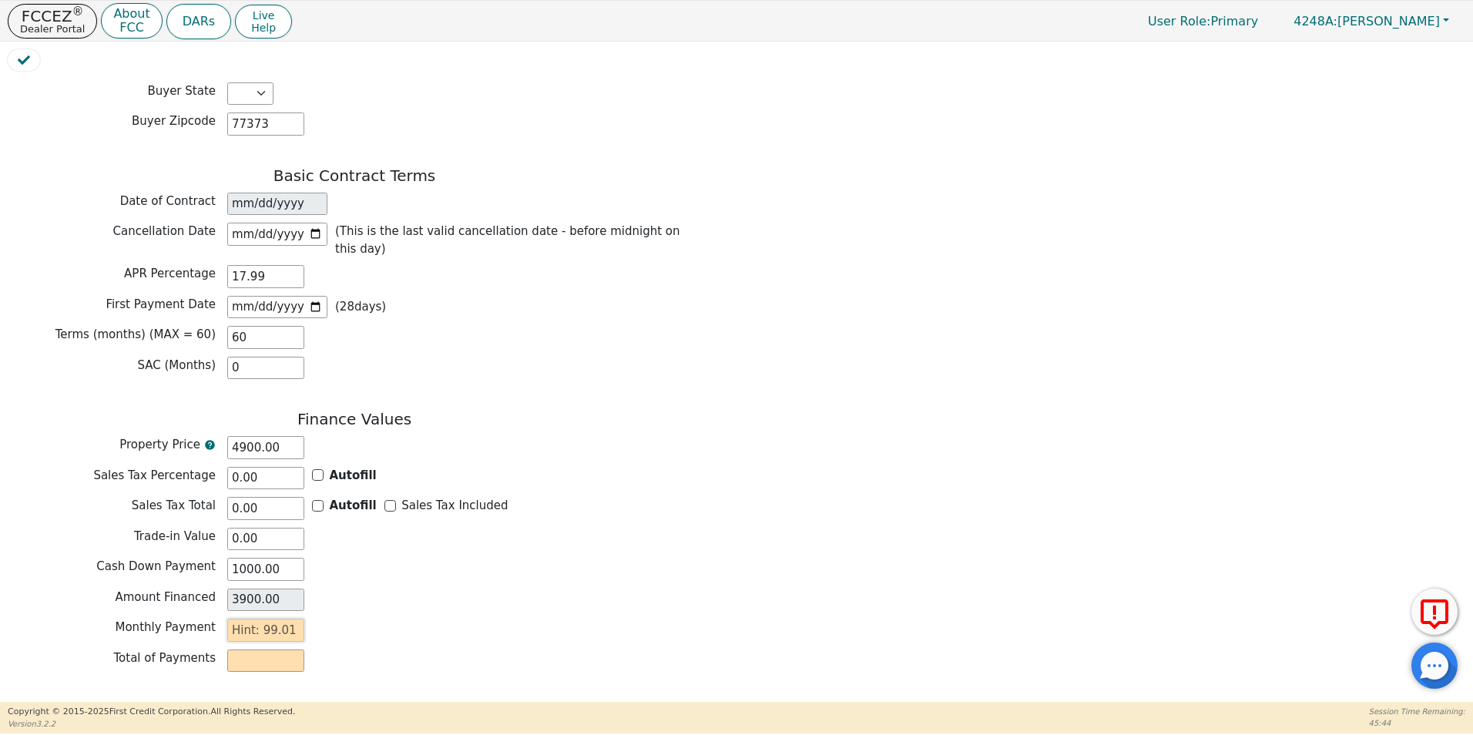
type input "540.00"
type input "99"
type input "5940.00"
type input "99.01"
type input "5940.60"
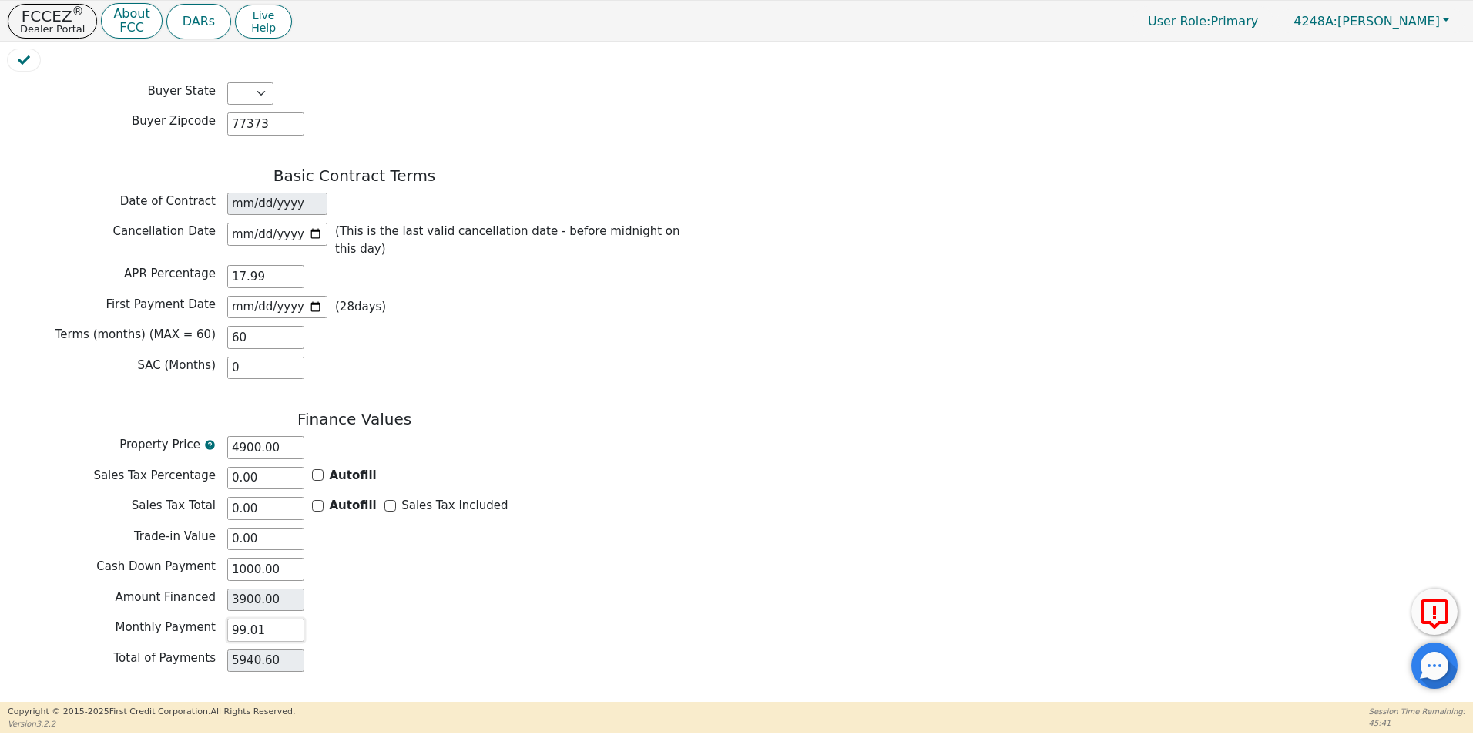
type input "99.01"
click at [693, 649] on div "Total of Payments 5940.60" at bounding box center [354, 660] width 693 height 23
click at [153, 703] on button "Review & Begin Contract" at bounding box center [97, 720] width 178 height 35
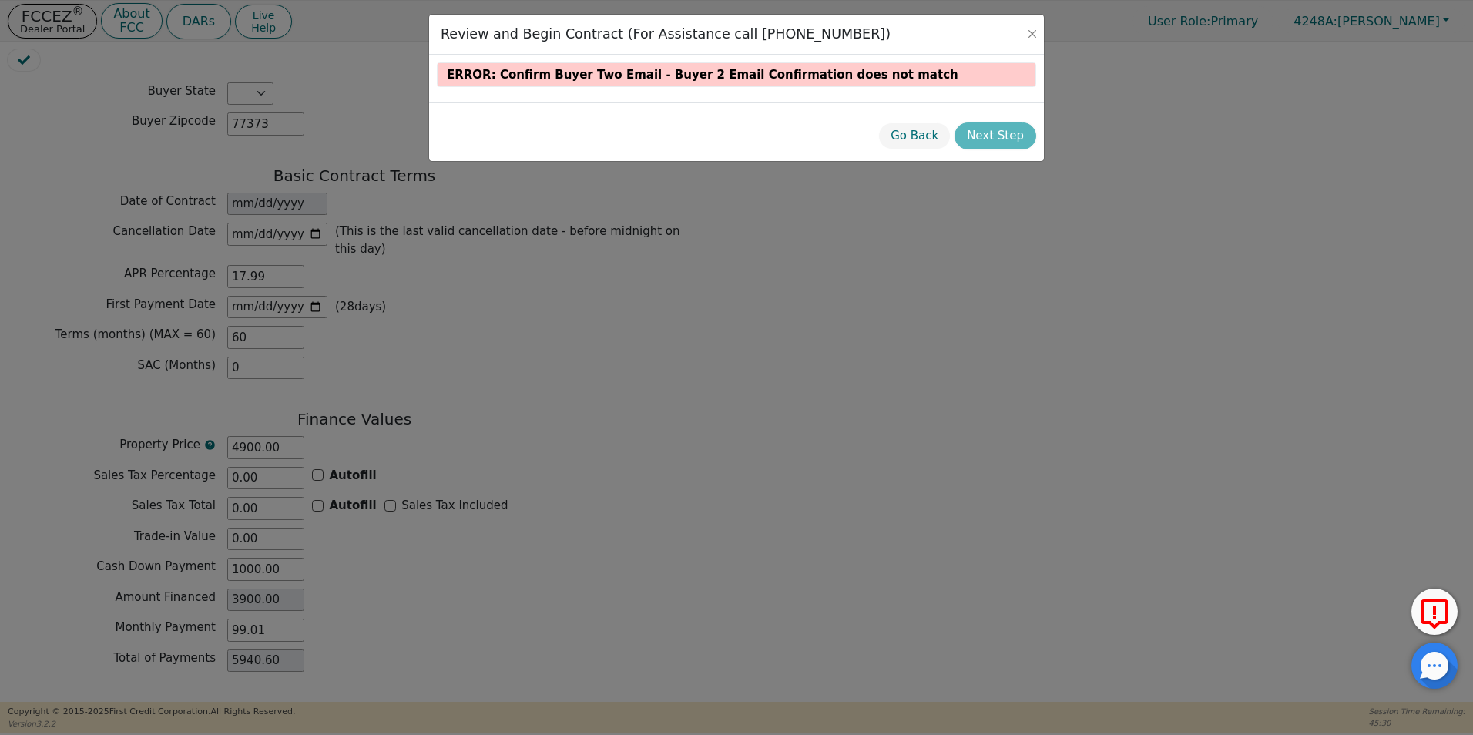
click at [773, 226] on div "Review and Begin Contract (For Assistance call [PHONE_NUMBER]) error : Confirm …" at bounding box center [736, 367] width 1473 height 735
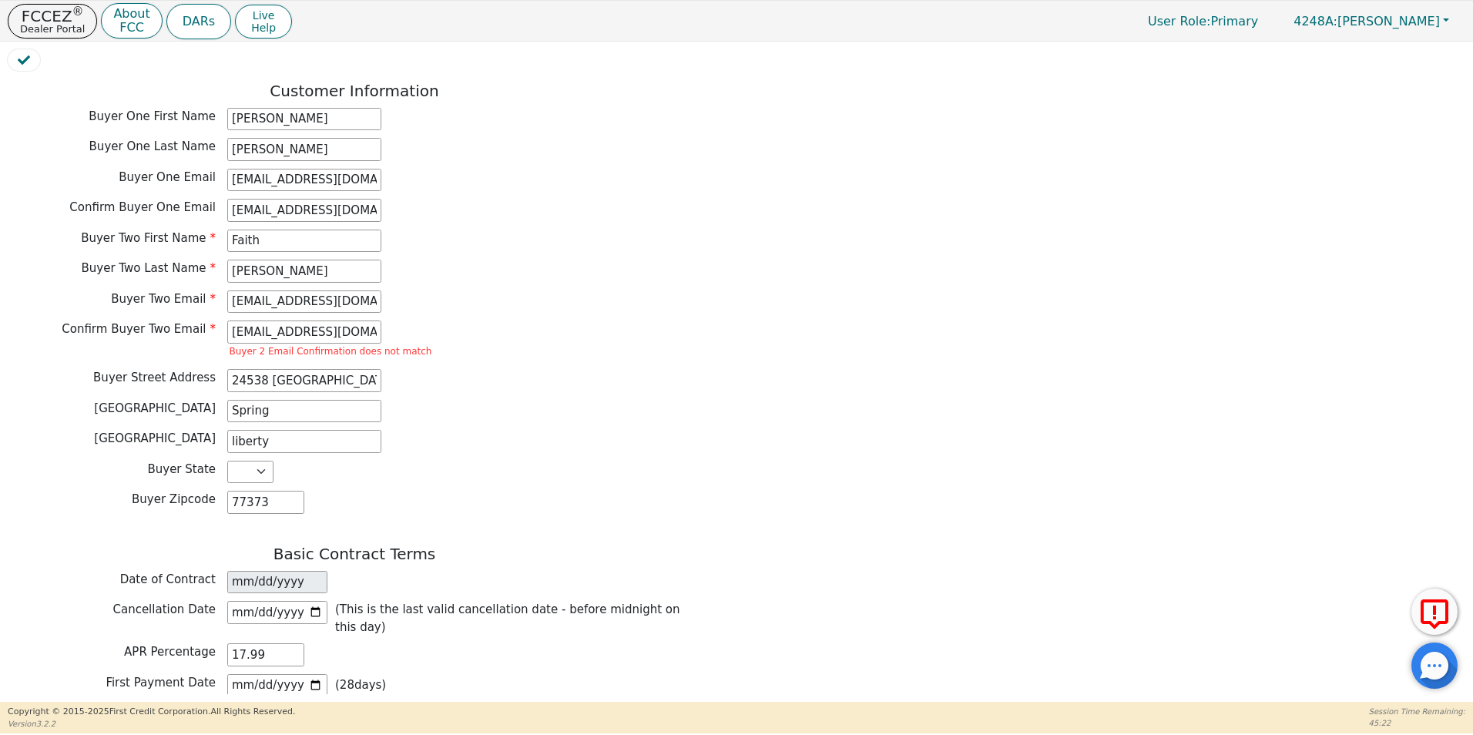
scroll to position [772, 0]
click at [277, 323] on input "[EMAIL_ADDRESS][DOMAIN_NAME]" at bounding box center [304, 334] width 154 height 23
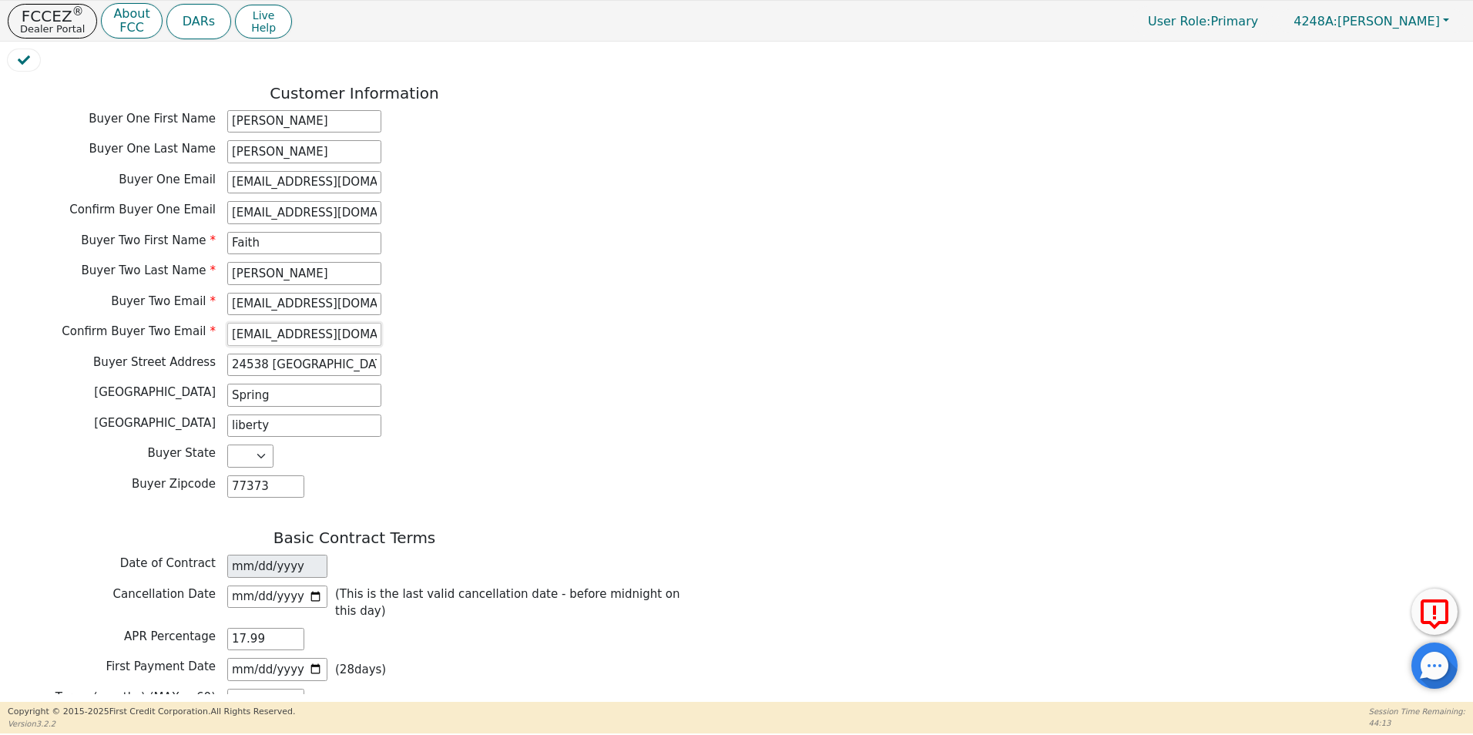
type input "[EMAIL_ADDRESS][DOMAIN_NAME]"
click at [592, 384] on div "Buyer City Spring" at bounding box center [354, 395] width 693 height 23
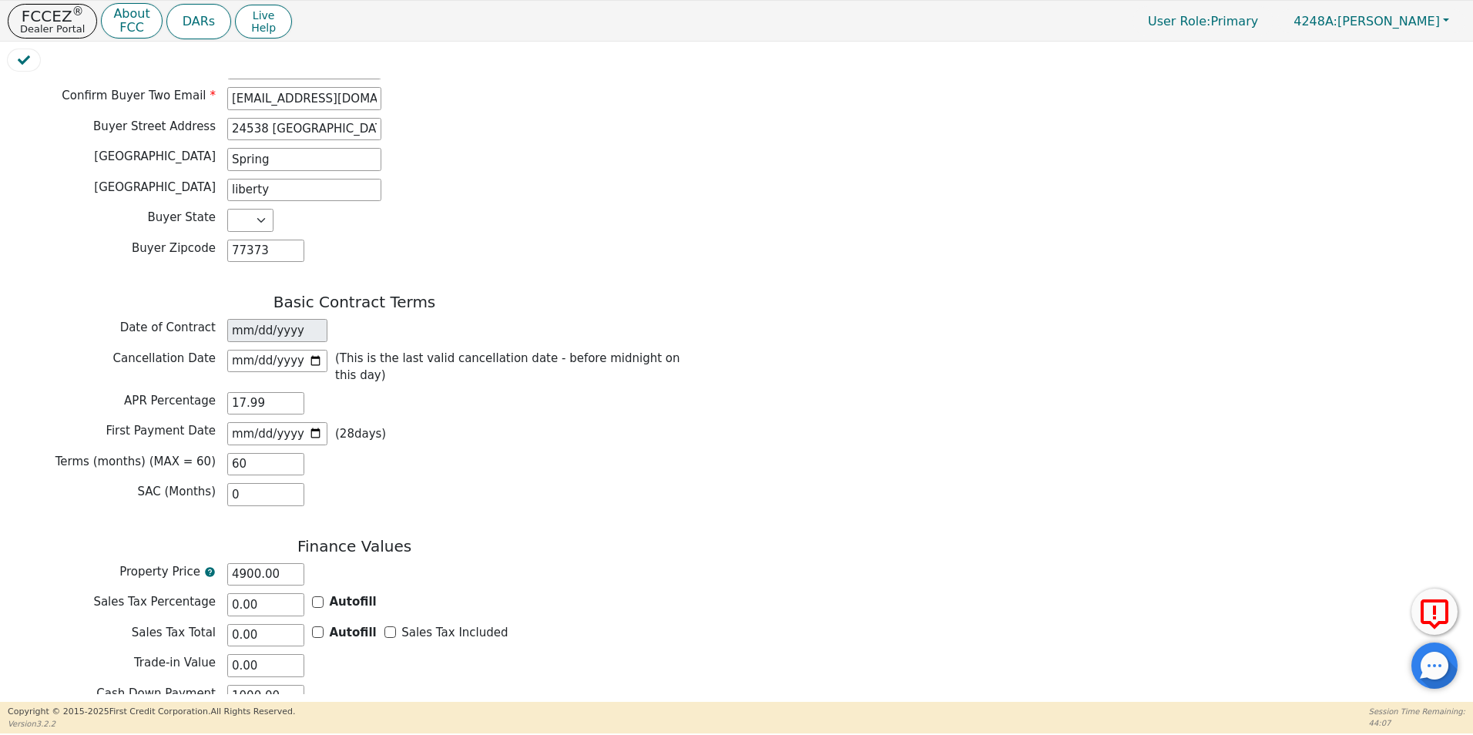
scroll to position [1135, 0]
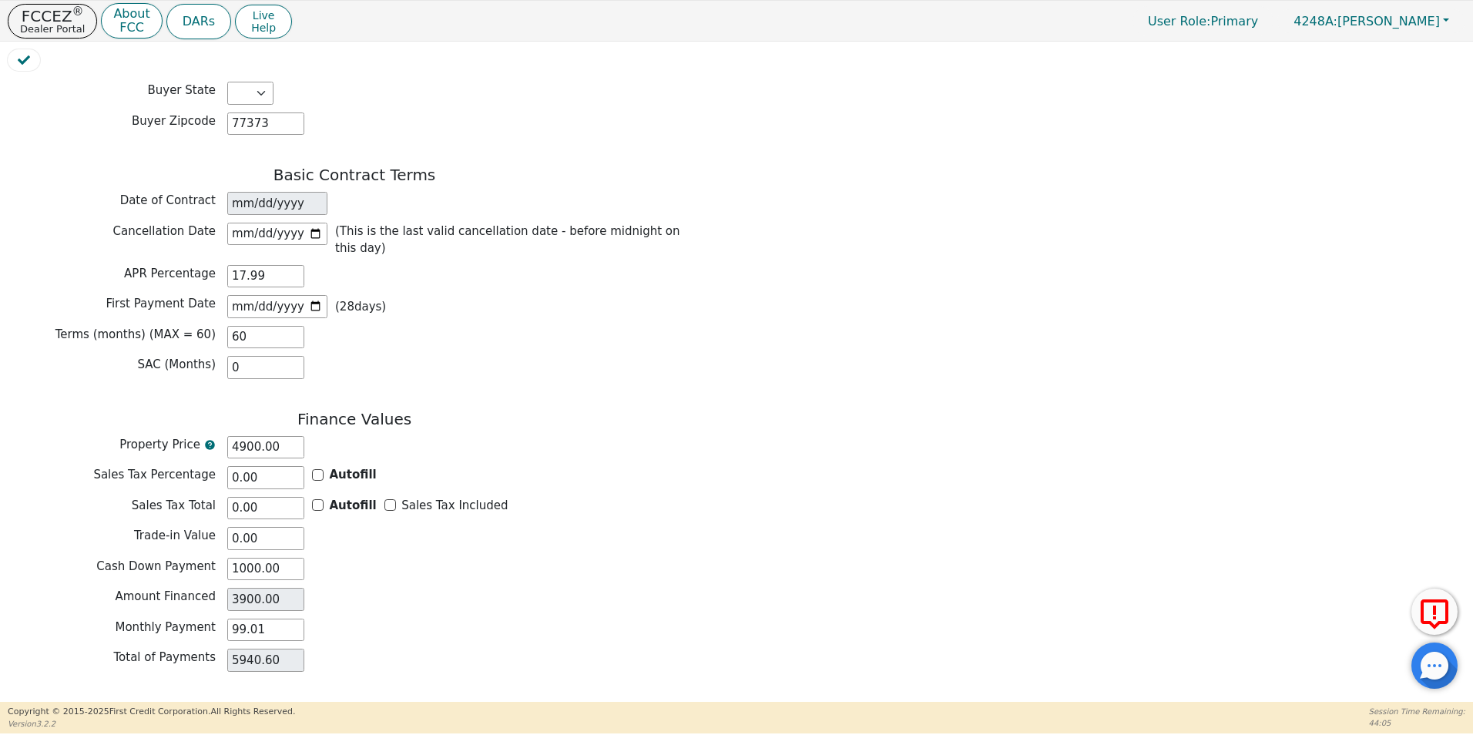
click at [134, 703] on button "Review & Begin Contract" at bounding box center [97, 720] width 178 height 35
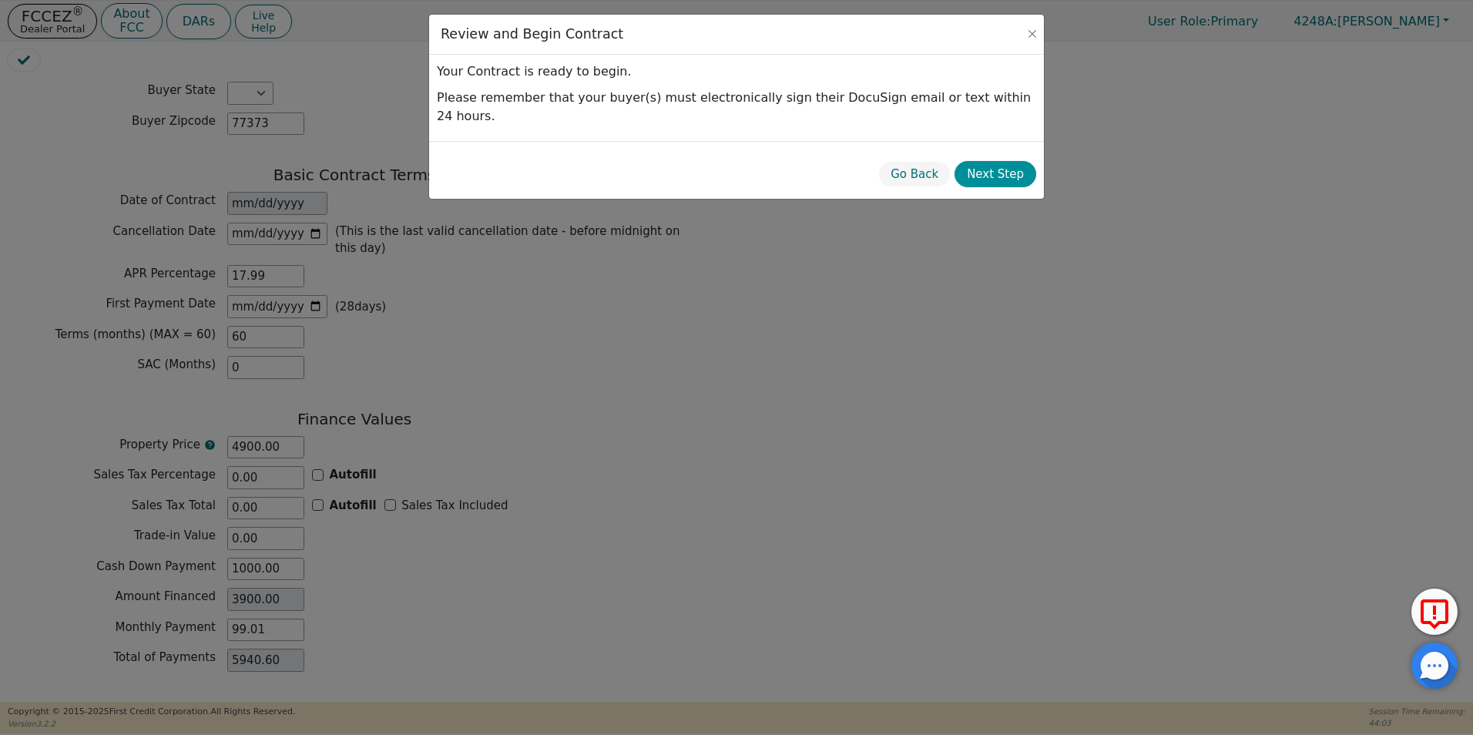
click at [996, 161] on button "Next Step" at bounding box center [995, 174] width 82 height 27
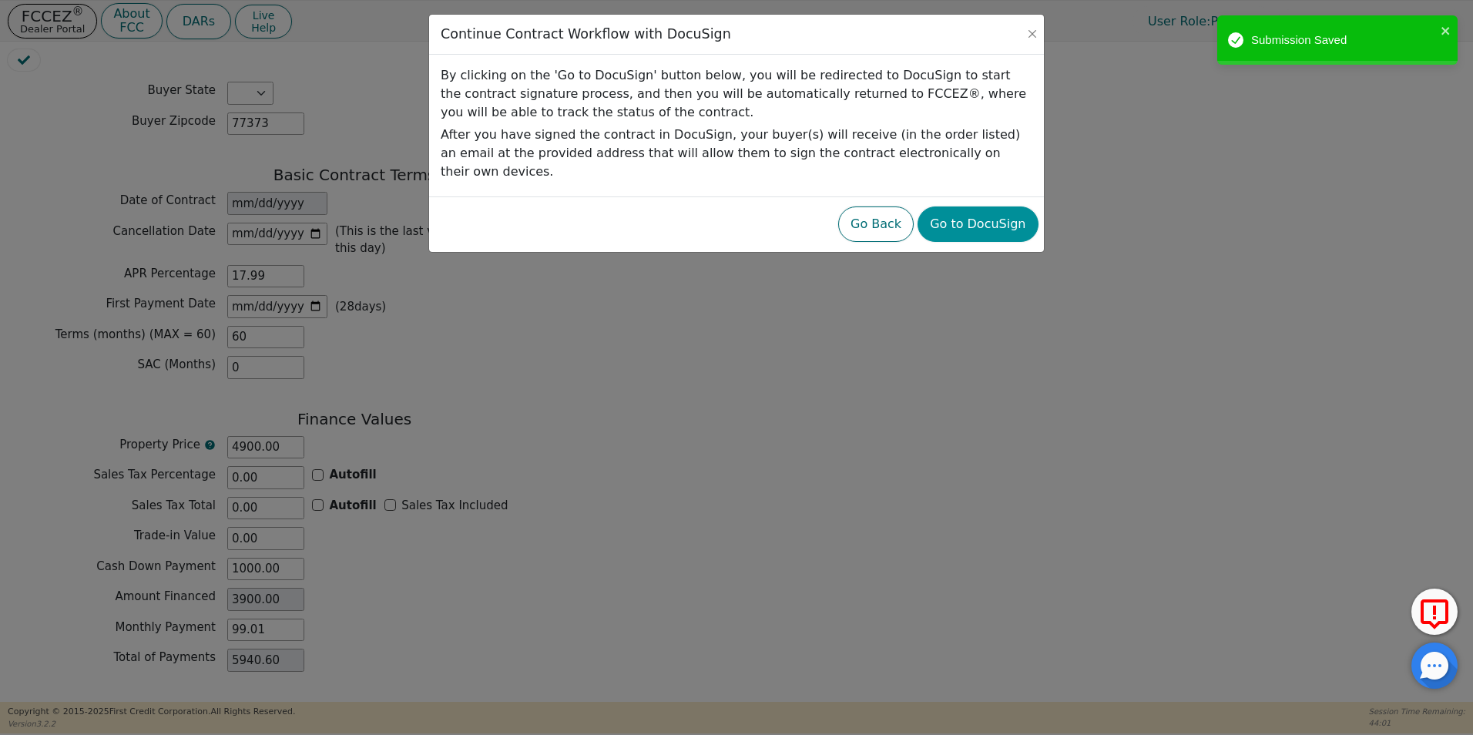
click at [992, 206] on button "Go to DocuSign" at bounding box center [978, 223] width 120 height 35
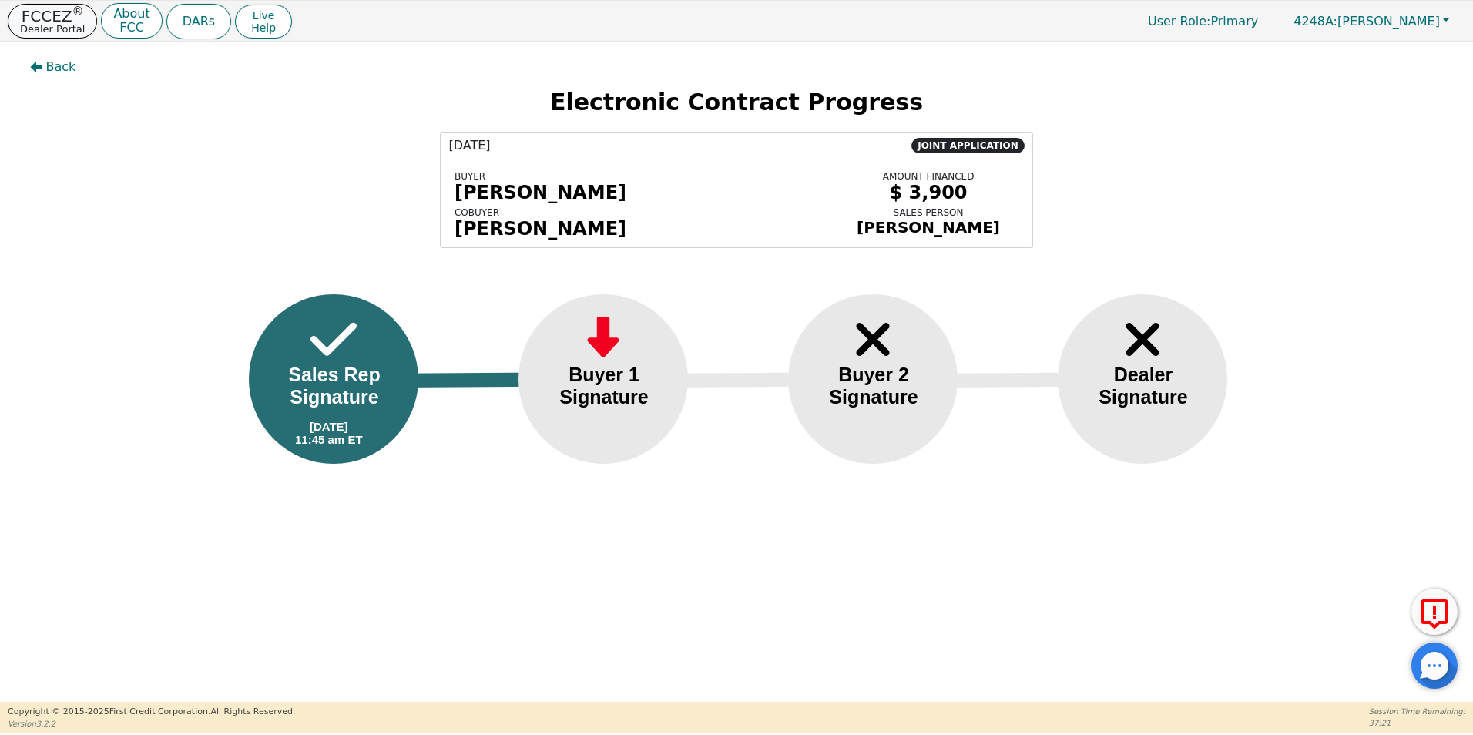
click at [55, 19] on p "FCCEZ ®" at bounding box center [52, 15] width 65 height 15
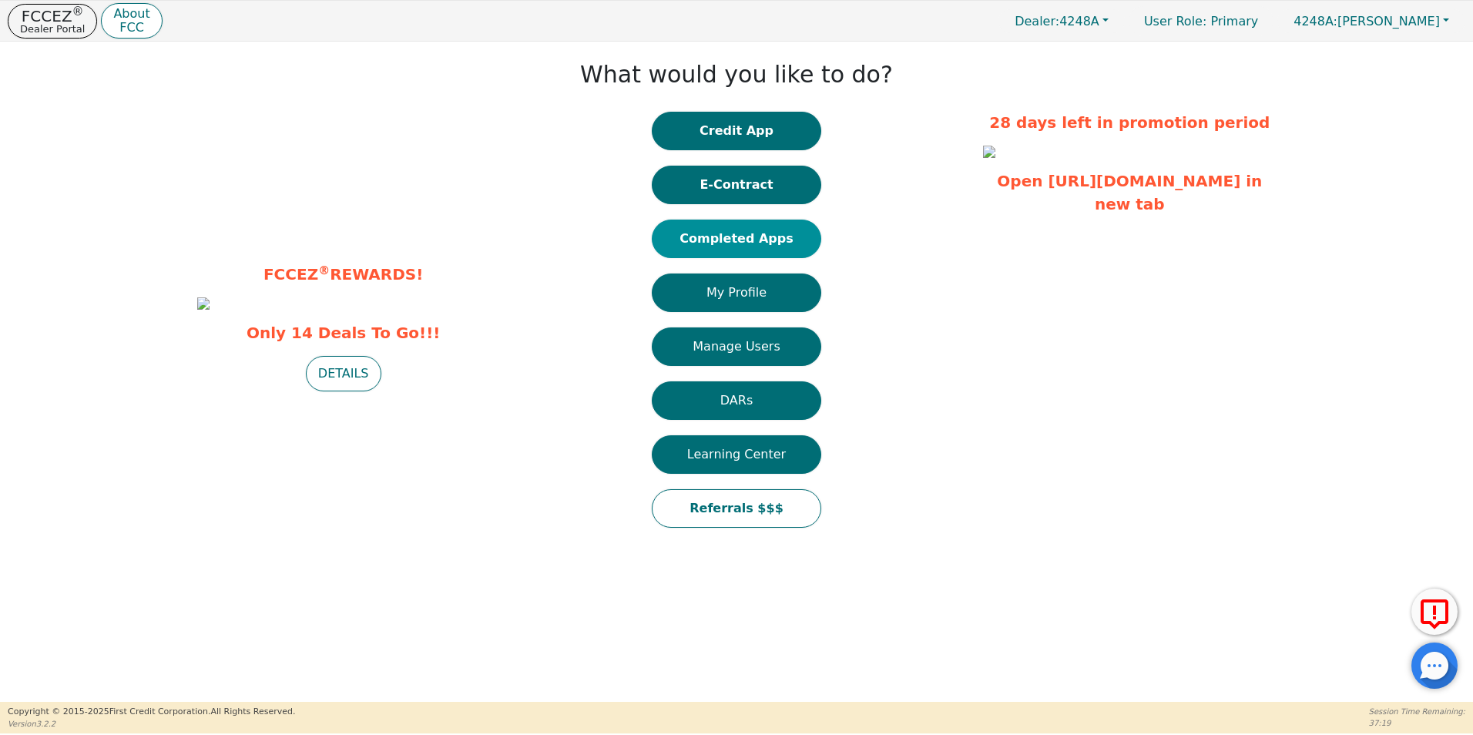
click at [756, 237] on button "Completed Apps" at bounding box center [736, 239] width 169 height 39
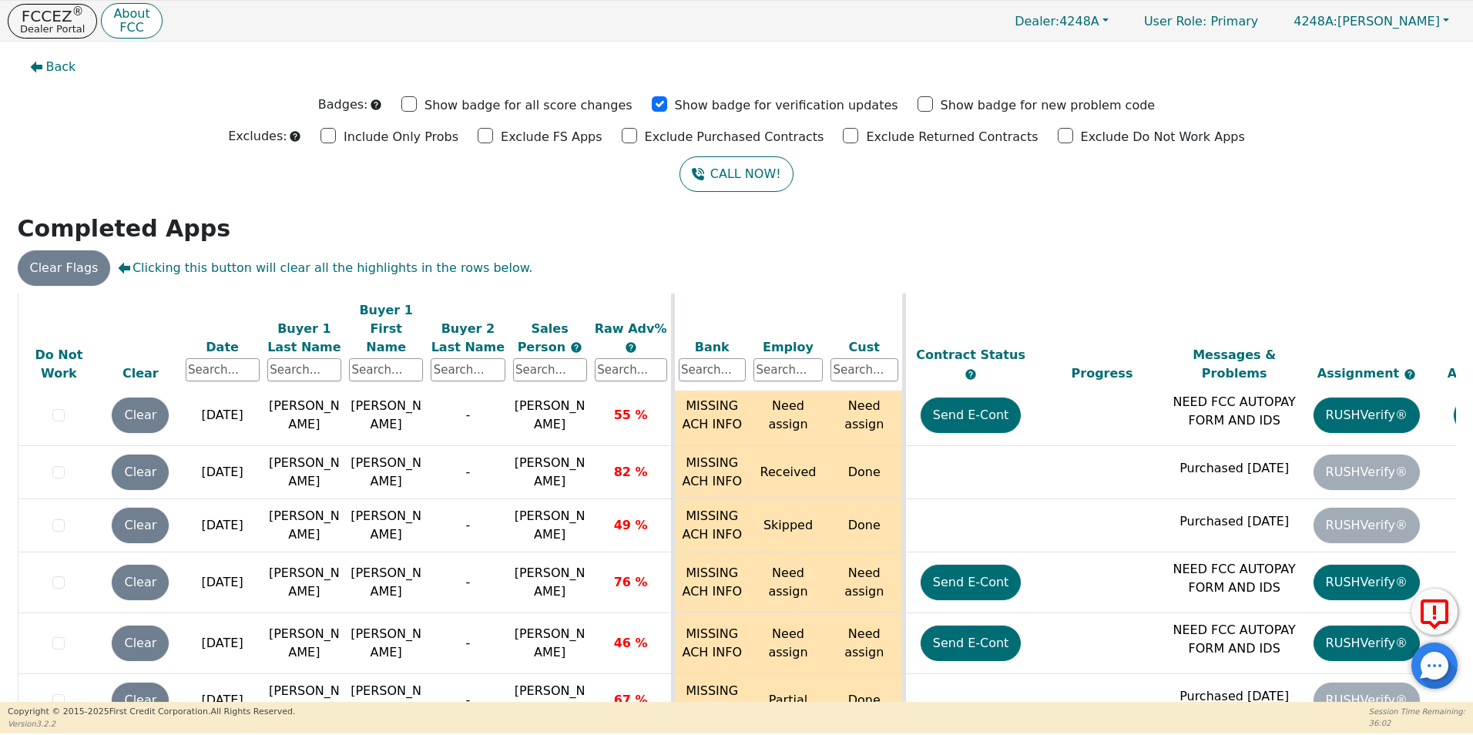
scroll to position [5235, 0]
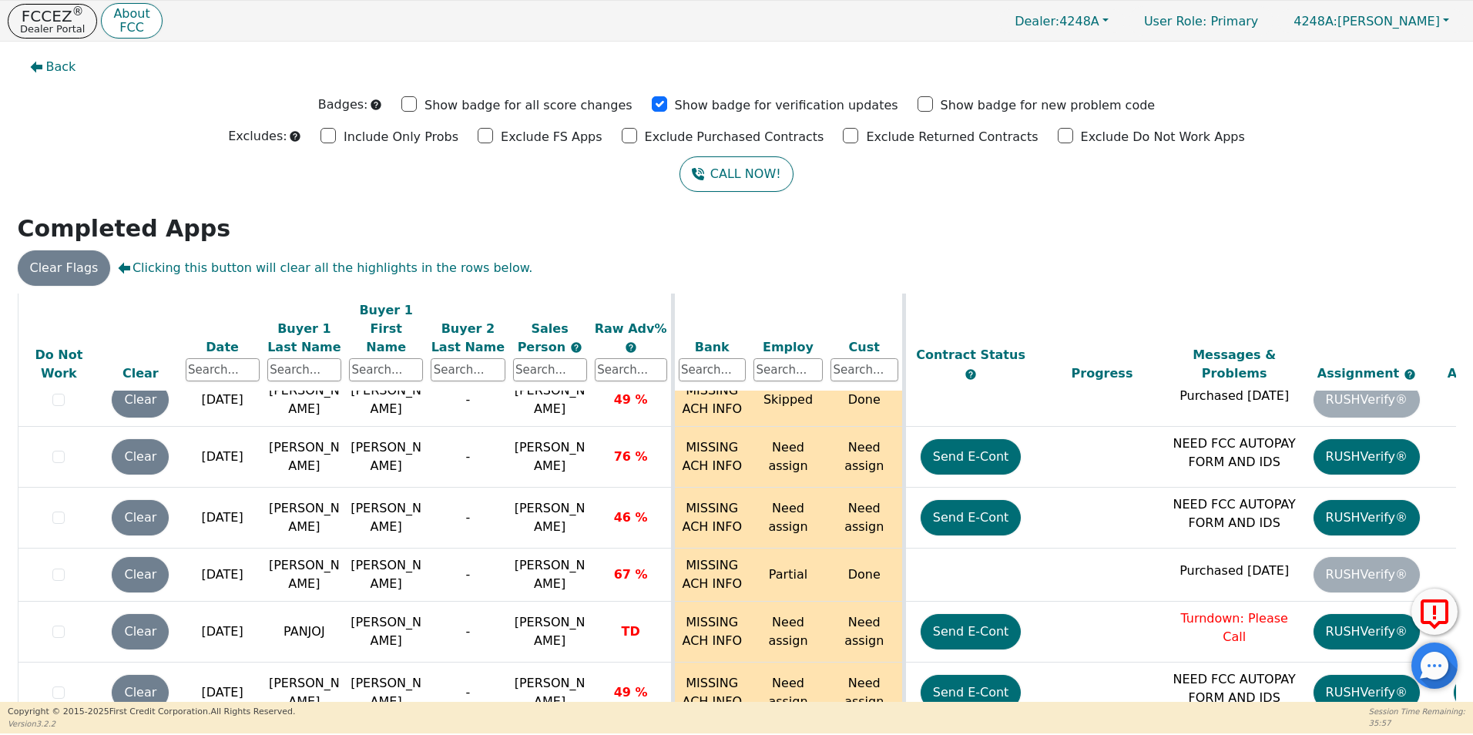
drag, startPoint x: 1446, startPoint y: 631, endPoint x: 1450, endPoint y: 655, distance: 24.2
click at [1450, 655] on body "FCCEZ ® Dealer Portal About FCC Dealer: 4248A User Role : Primary 4248A: Ivonne…" at bounding box center [736, 366] width 1473 height 733
click at [1450, 638] on div "FCCEZ ® Dealer Portal About FCC Dealer: 4248A User Role : Primary 4248A: Ivonne…" at bounding box center [736, 366] width 1473 height 733
drag, startPoint x: 1448, startPoint y: 631, endPoint x: 1458, endPoint y: 639, distance: 13.7
click at [1454, 639] on div "FCCEZ ® Dealer Portal About FCC Dealer: 4248A User Role : Primary 4248A: Ivonne…" at bounding box center [736, 366] width 1473 height 733
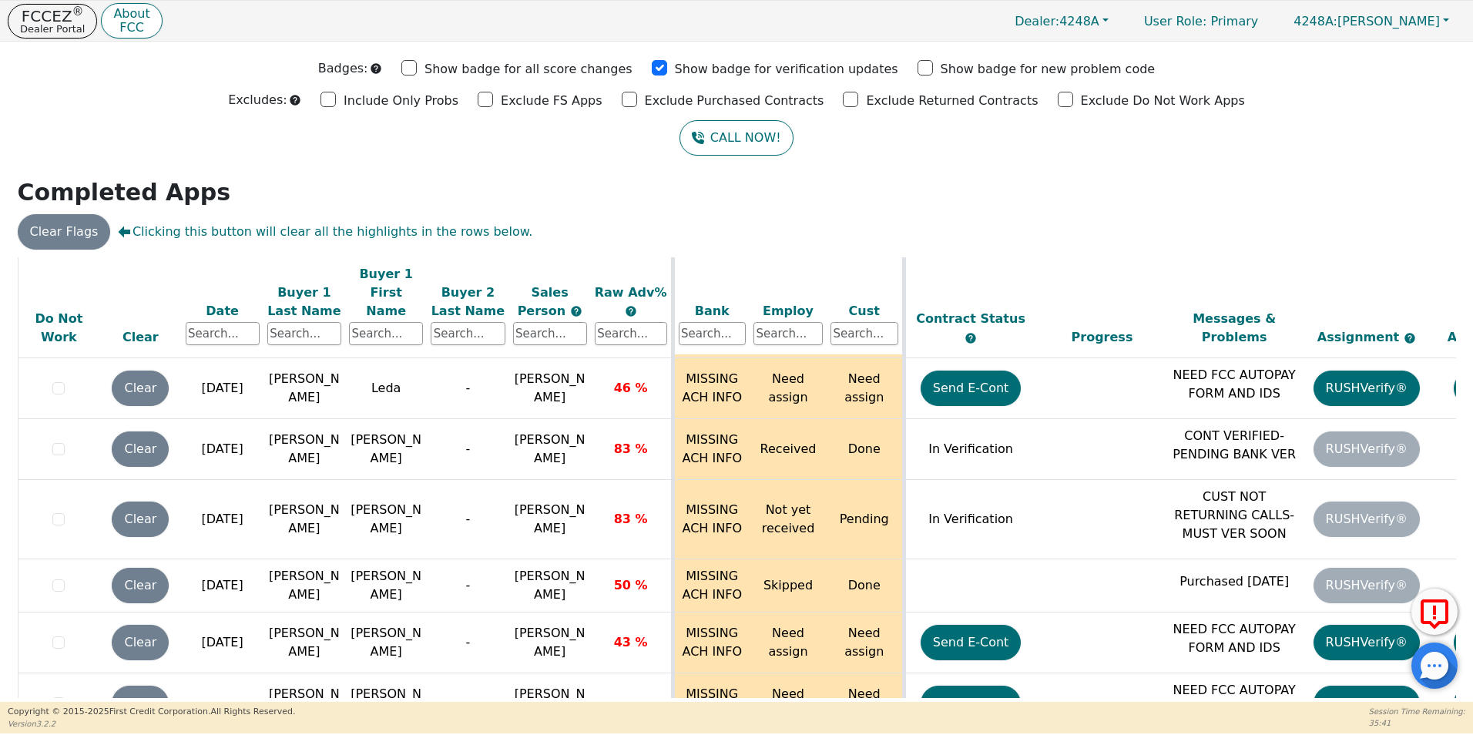
scroll to position [5729, 0]
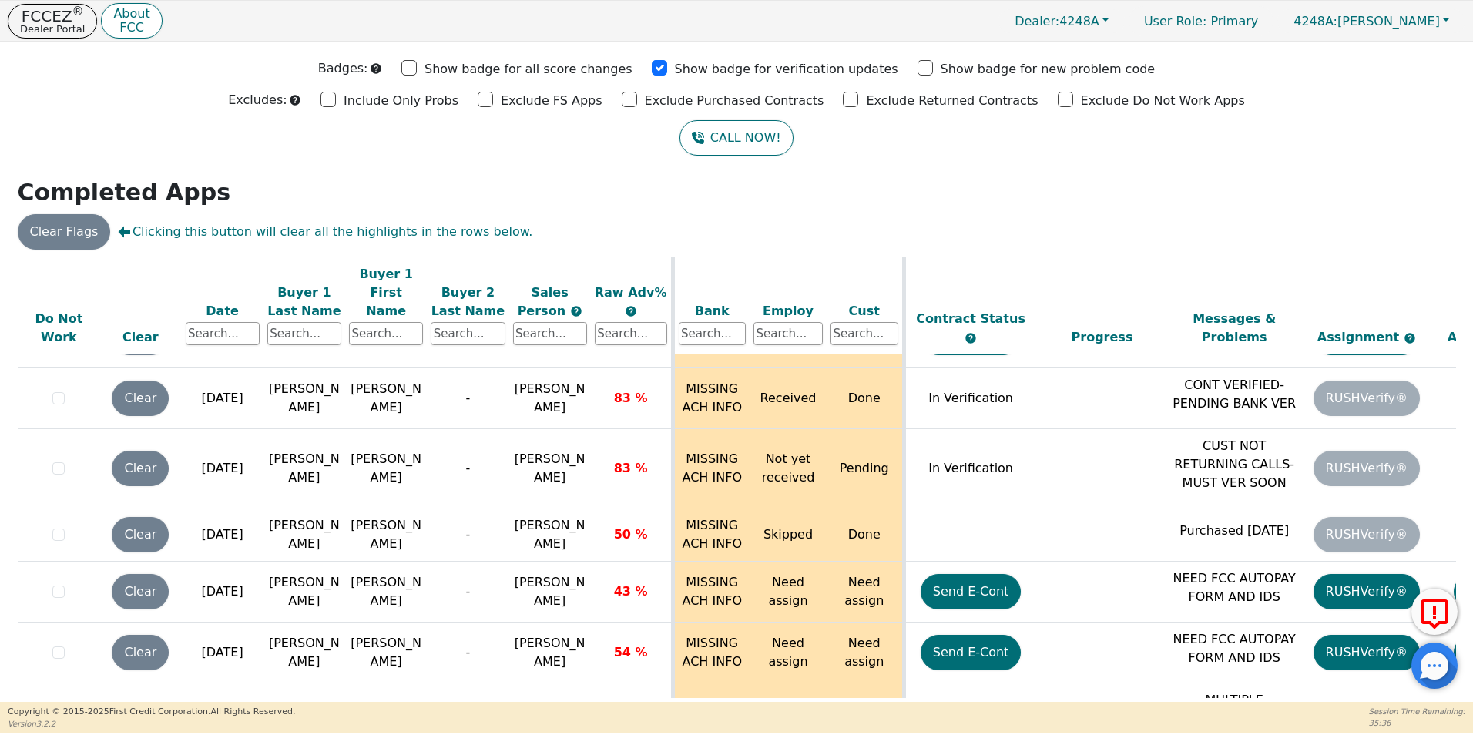
click at [1457, 538] on div "Back Badges: Show badge for all score changes Show badge for verification updat…" at bounding box center [736, 335] width 1473 height 660
click at [1449, 636] on div "FCCEZ ® Dealer Portal About FCC Dealer: 4248A User Role : Primary 4248A: Ivonne…" at bounding box center [736, 366] width 1473 height 733
click at [1451, 638] on div "FCCEZ ® Dealer Portal About FCC Dealer: 4248A User Role : Primary 4248A: Ivonne…" at bounding box center [736, 366] width 1473 height 733
drag, startPoint x: 1449, startPoint y: 629, endPoint x: 1451, endPoint y: 639, distance: 10.1
click at [1451, 639] on div "FCCEZ ® Dealer Portal About FCC Dealer: 4248A User Role : Primary 4248A: Ivonne…" at bounding box center [736, 366] width 1473 height 733
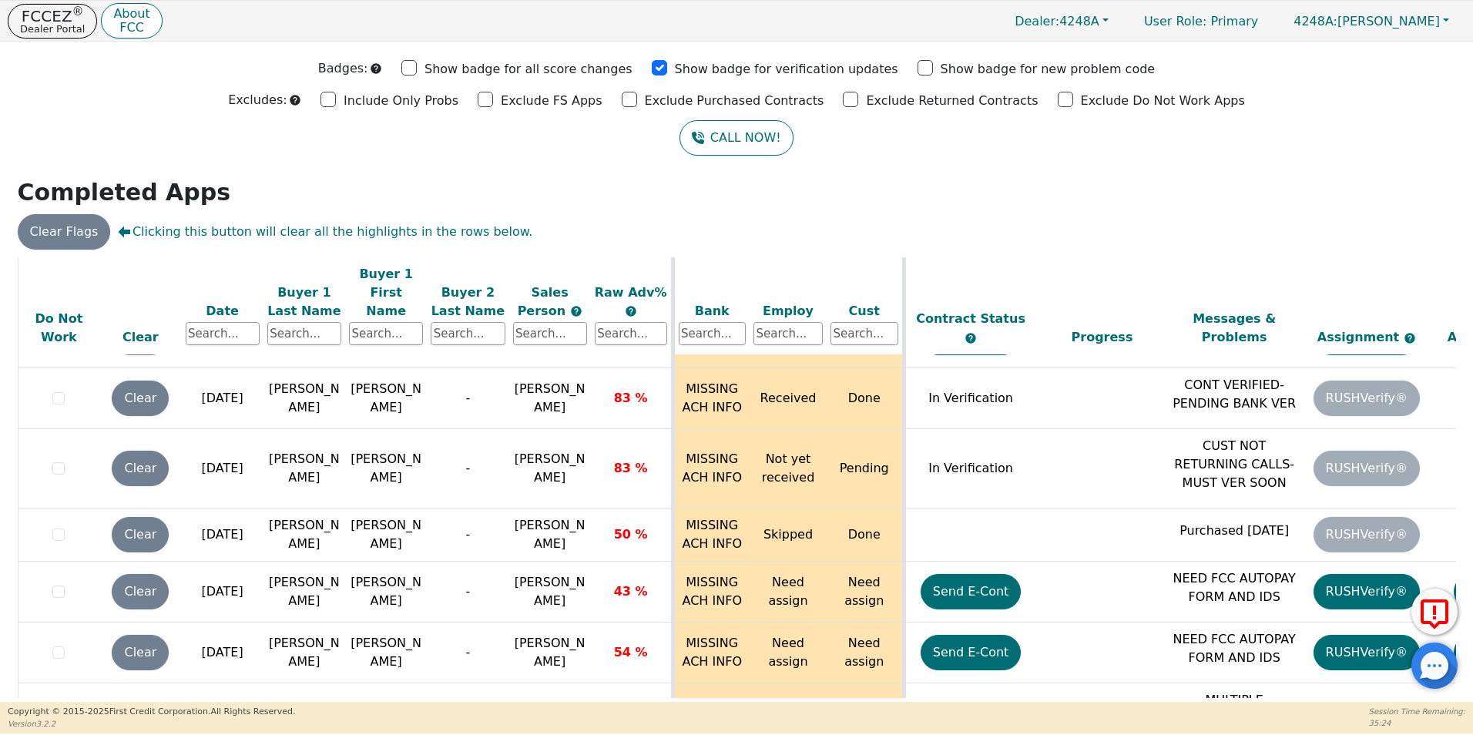
drag, startPoint x: 1448, startPoint y: 629, endPoint x: 1448, endPoint y: 644, distance: 15.4
click at [1450, 646] on body "FCCEZ ® Dealer Portal About FCC Dealer: 4248A User Role : Primary 4248A: Ivonne…" at bounding box center [736, 366] width 1473 height 733
drag, startPoint x: 1431, startPoint y: 606, endPoint x: 1428, endPoint y: 566, distance: 40.2
click at [1428, 566] on div "FCCEZ ® Dealer Portal About FCC Dealer: 4248A User Role : Primary 4248A: Ivonne…" at bounding box center [736, 366] width 1473 height 733
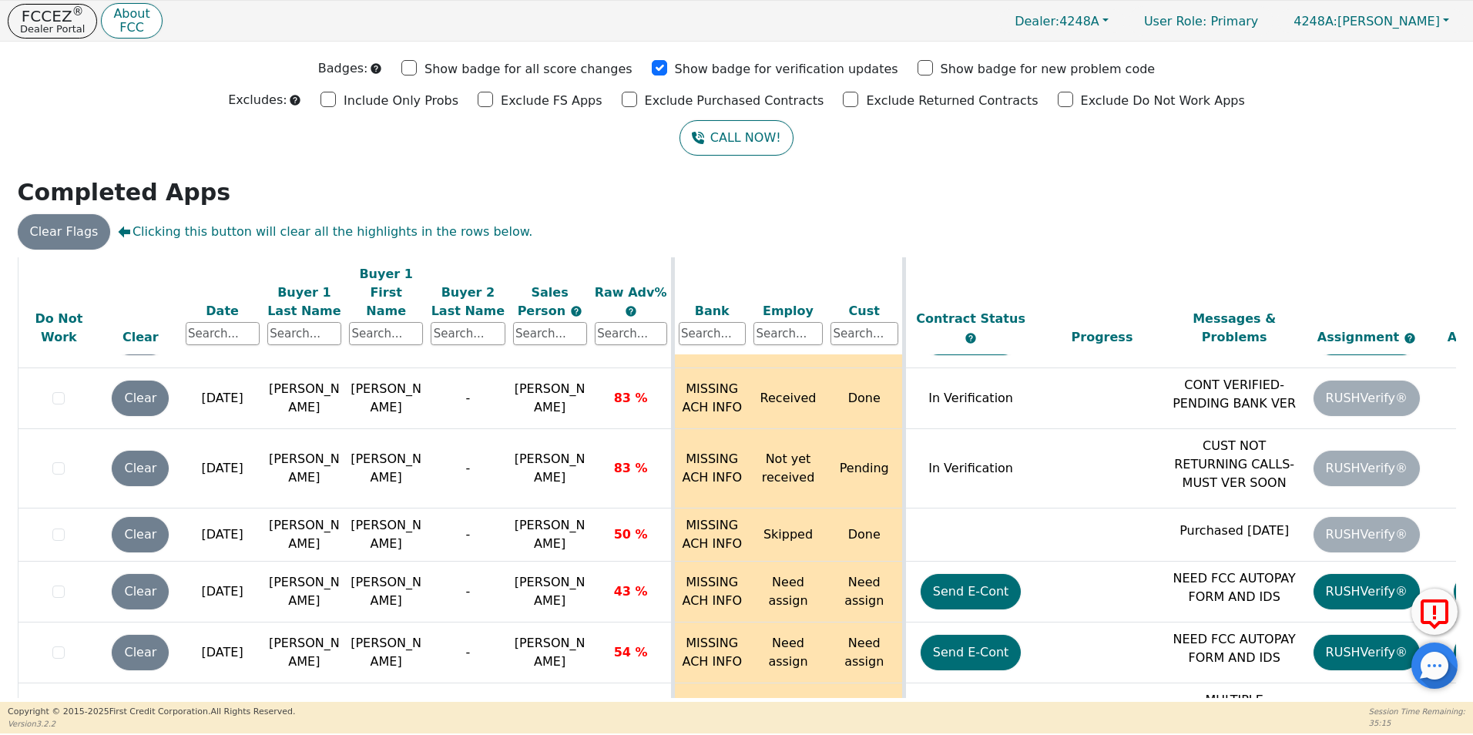
drag, startPoint x: 1450, startPoint y: 629, endPoint x: 1450, endPoint y: 650, distance: 21.6
click at [1450, 650] on body "FCCEZ ® Dealer Portal About FCC Dealer: 4248A User Role : Primary 4248A: Ivonne…" at bounding box center [736, 366] width 1473 height 733
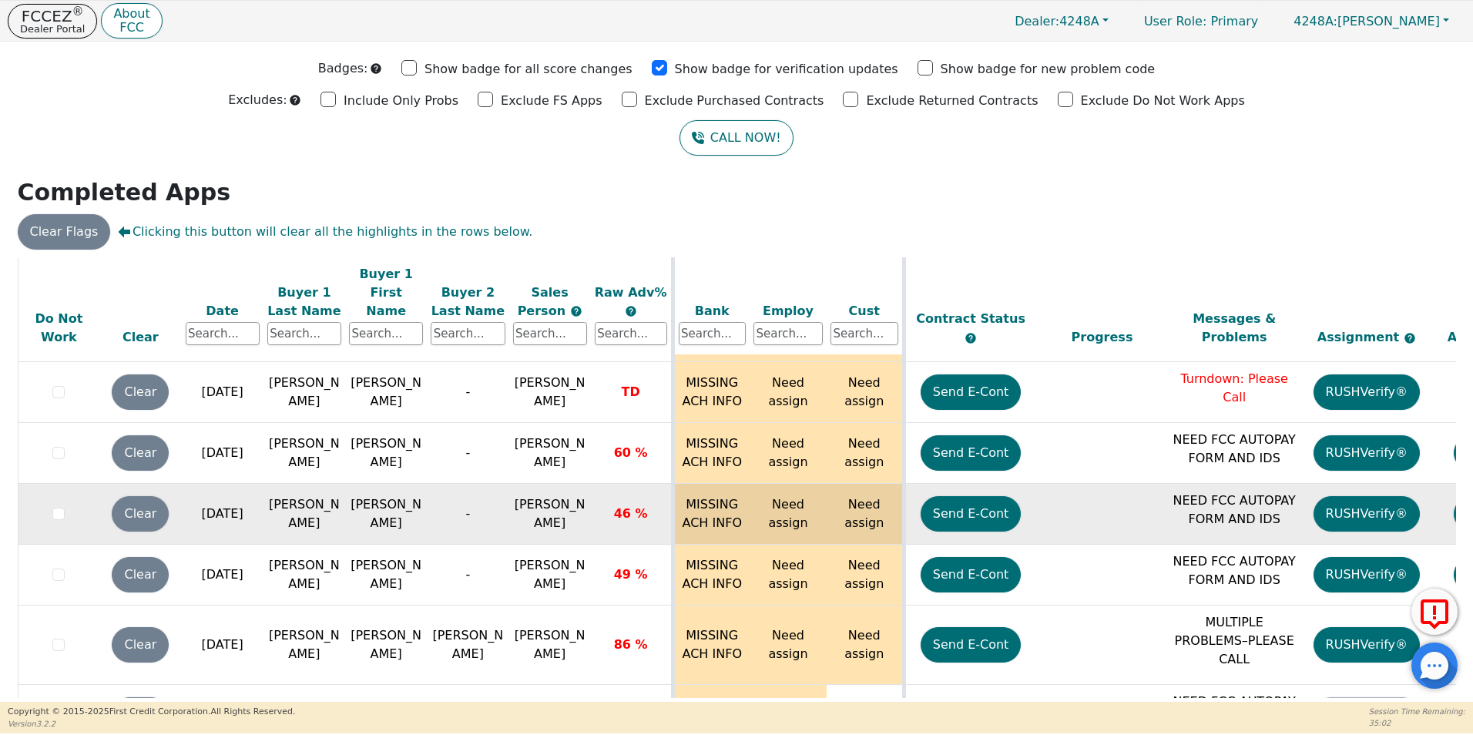
scroll to position [6160, 0]
